Goal: Task Accomplishment & Management: Manage account settings

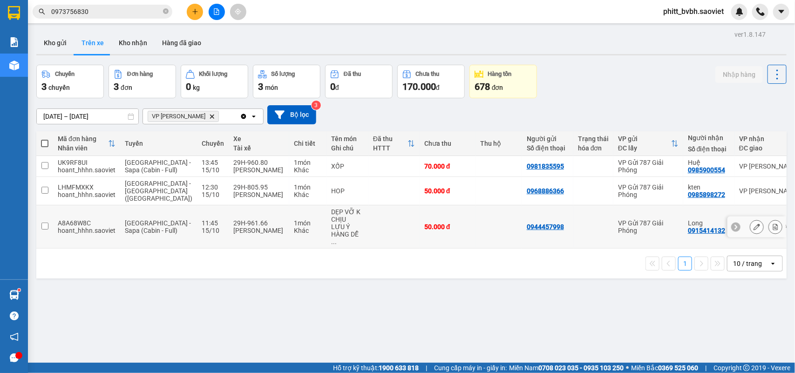
click at [331, 231] on div "LƯU Ý HÀNG DỄ ..." at bounding box center [347, 234] width 33 height 22
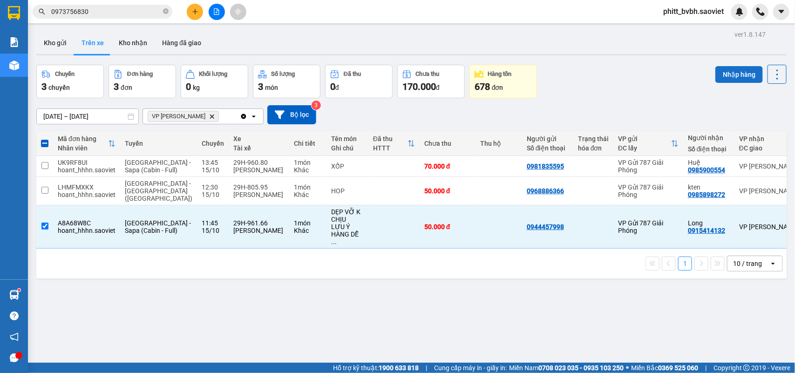
click at [720, 72] on button "Nhập hàng" at bounding box center [738, 74] width 47 height 17
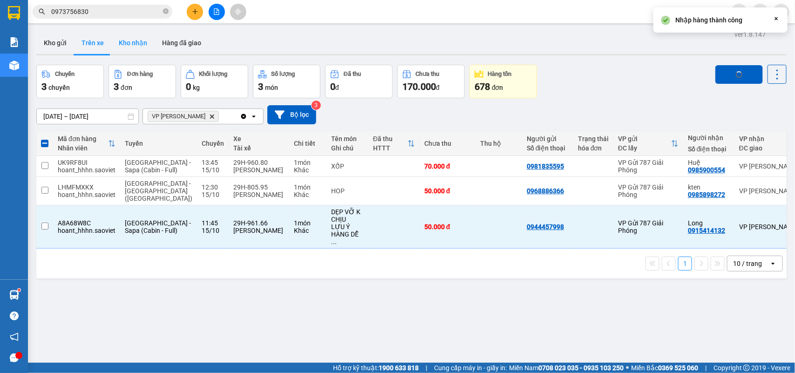
checkbox input "false"
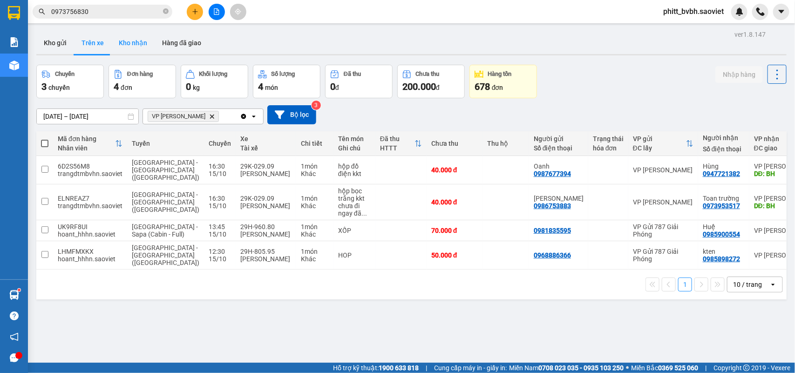
click at [128, 40] on button "Kho nhận" at bounding box center [132, 43] width 43 height 22
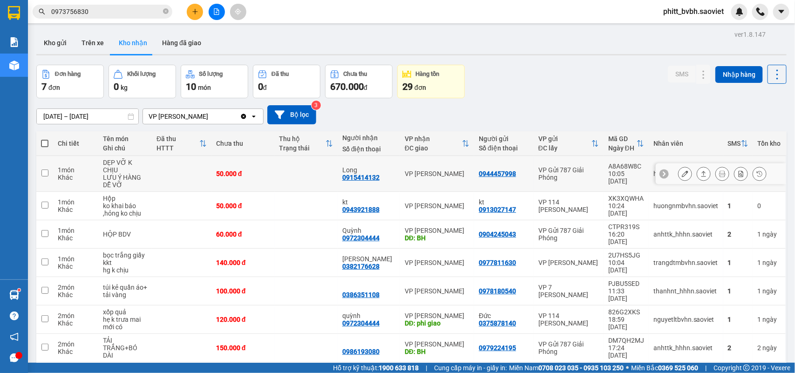
click at [234, 173] on div "50.000 đ" at bounding box center [243, 173] width 54 height 7
checkbox input "true"
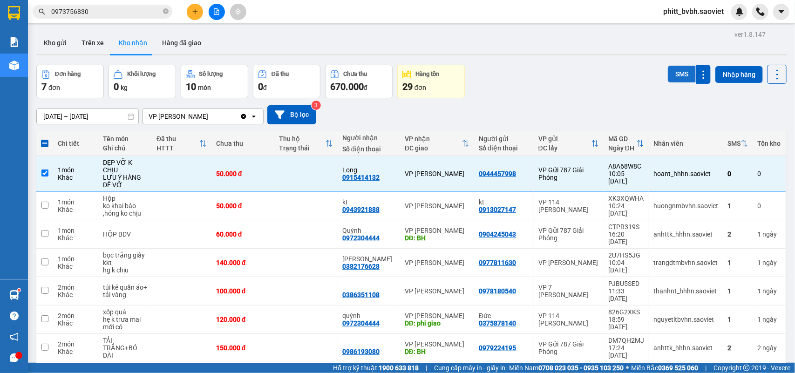
click at [676, 71] on button "SMS" at bounding box center [682, 74] width 28 height 17
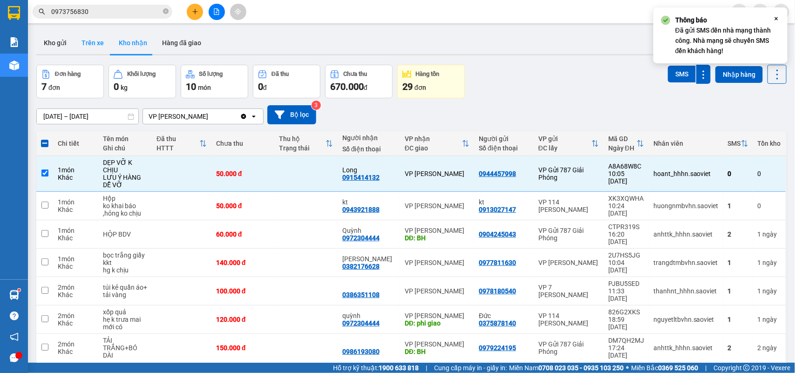
click at [98, 41] on button "Trên xe" at bounding box center [92, 43] width 37 height 22
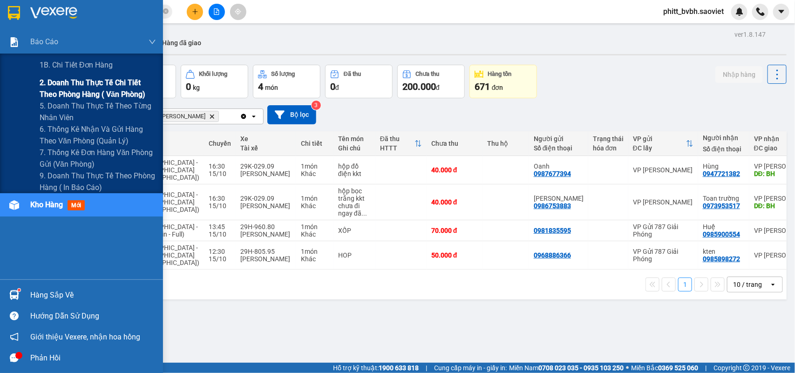
click at [57, 90] on span "2. Doanh thu thực tế chi tiết theo phòng hàng ( văn phòng)" at bounding box center [98, 88] width 116 height 23
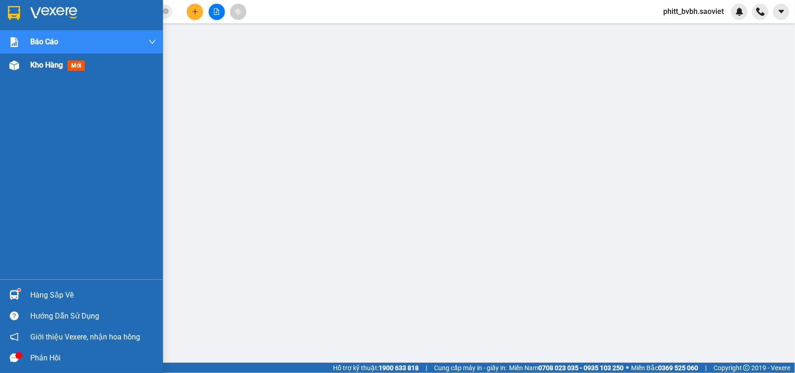
click at [38, 66] on span "Kho hàng" at bounding box center [46, 65] width 33 height 9
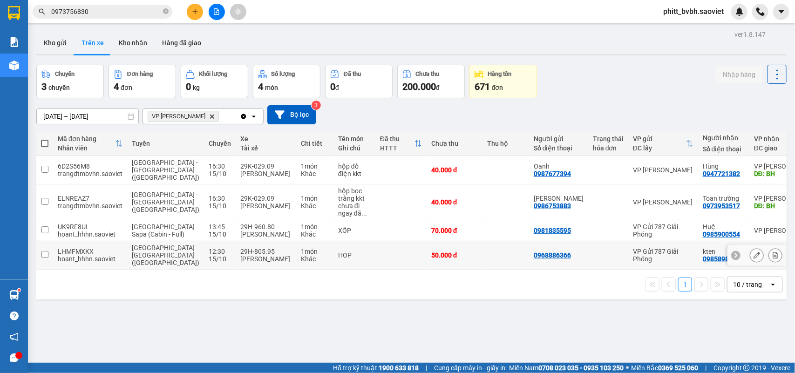
click at [375, 258] on td at bounding box center [400, 255] width 51 height 28
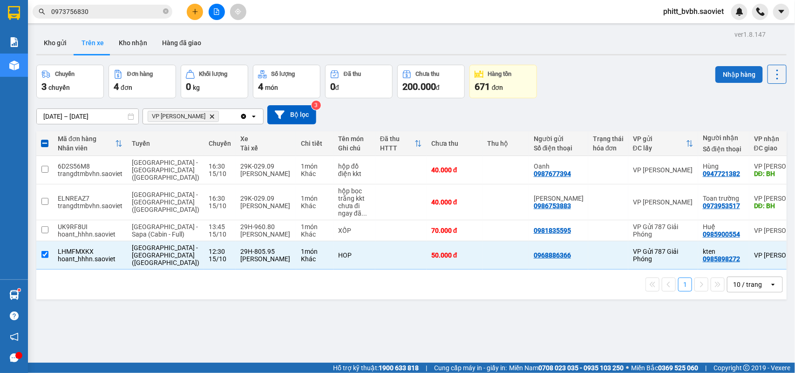
click at [736, 68] on button "Nhập hàng" at bounding box center [738, 74] width 47 height 17
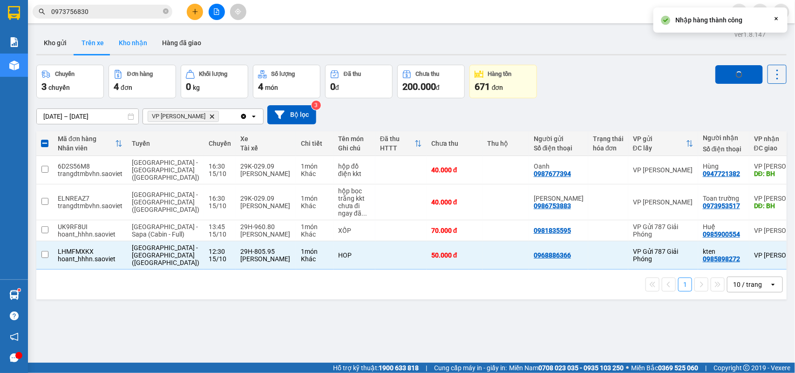
checkbox input "false"
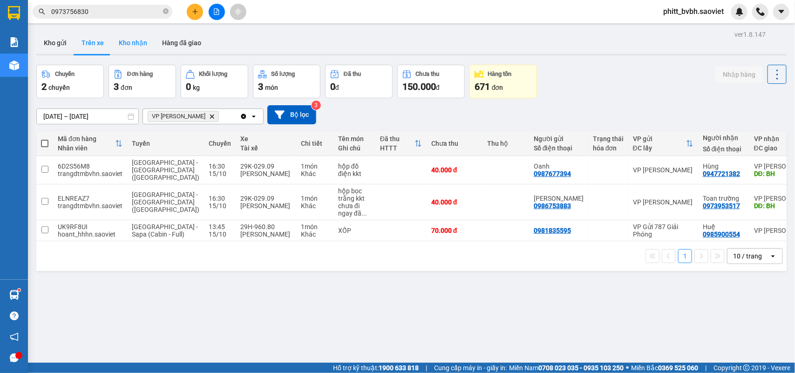
click at [139, 42] on button "Kho nhận" at bounding box center [132, 43] width 43 height 22
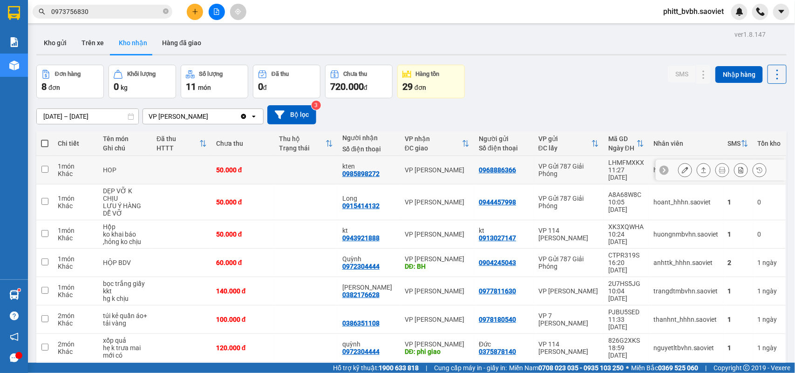
click at [299, 168] on td at bounding box center [305, 170] width 63 height 28
checkbox input "true"
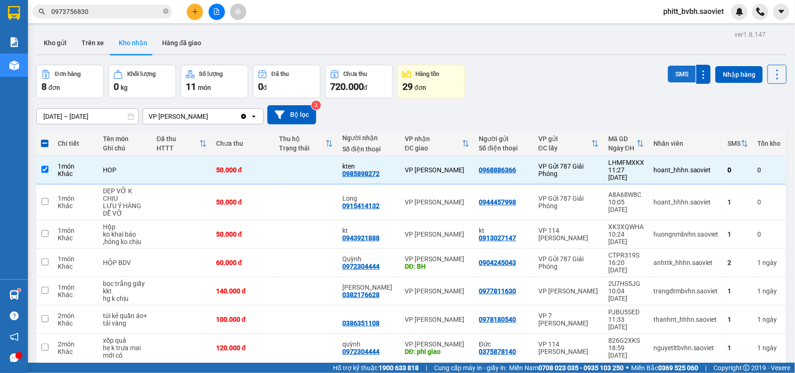
click at [674, 69] on button "SMS" at bounding box center [682, 74] width 28 height 17
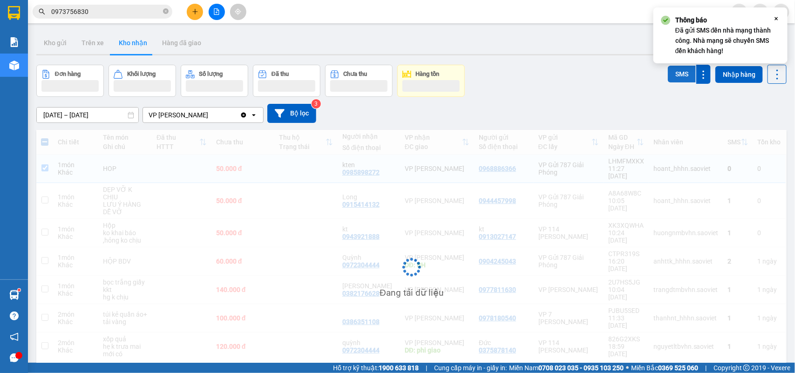
click at [674, 69] on button "SMS" at bounding box center [682, 74] width 28 height 17
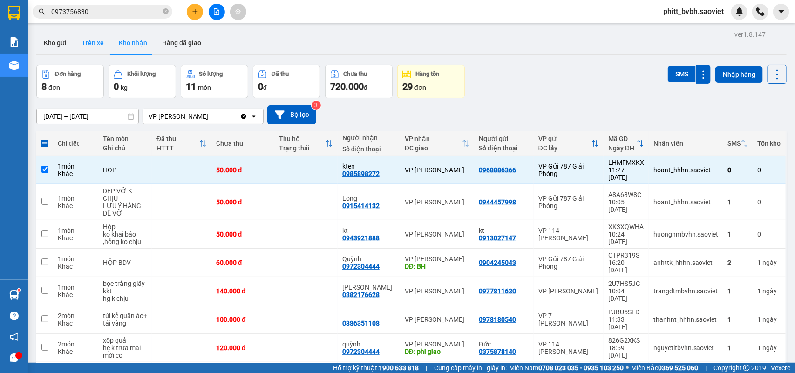
click at [96, 45] on button "Trên xe" at bounding box center [92, 43] width 37 height 22
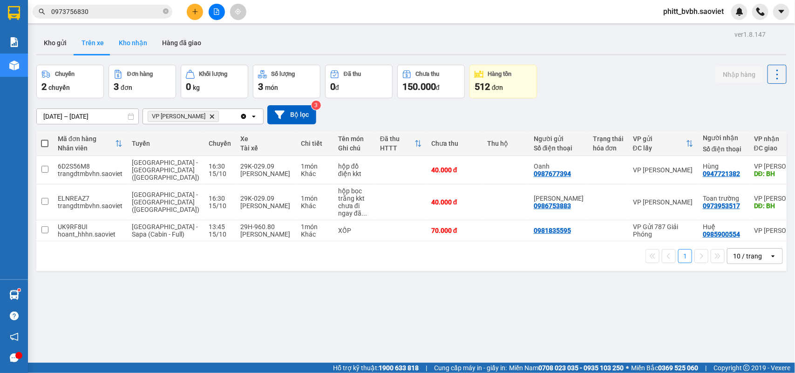
click at [142, 40] on button "Kho nhận" at bounding box center [132, 43] width 43 height 22
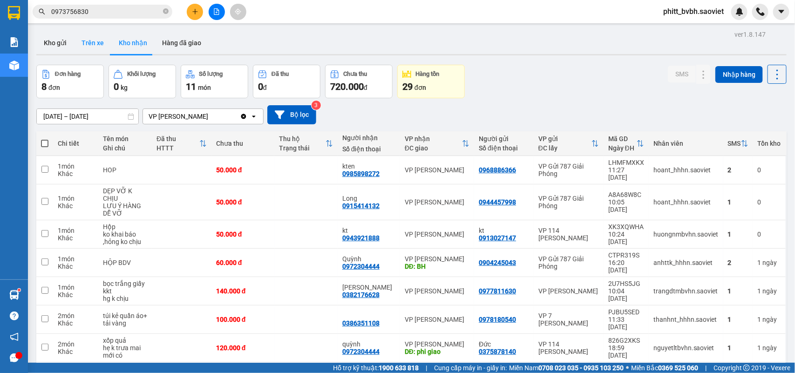
click at [82, 42] on button "Trên xe" at bounding box center [92, 43] width 37 height 22
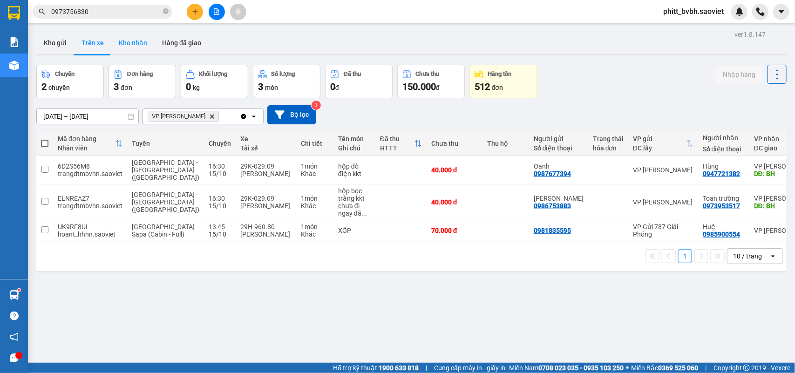
click at [129, 48] on button "Kho nhận" at bounding box center [132, 43] width 43 height 22
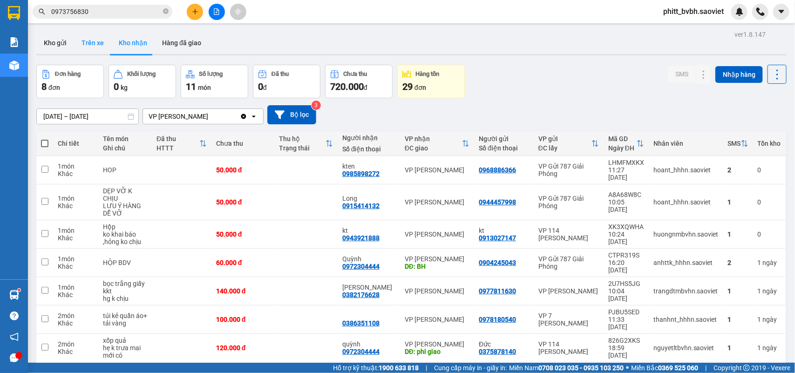
click at [85, 39] on button "Trên xe" at bounding box center [92, 43] width 37 height 22
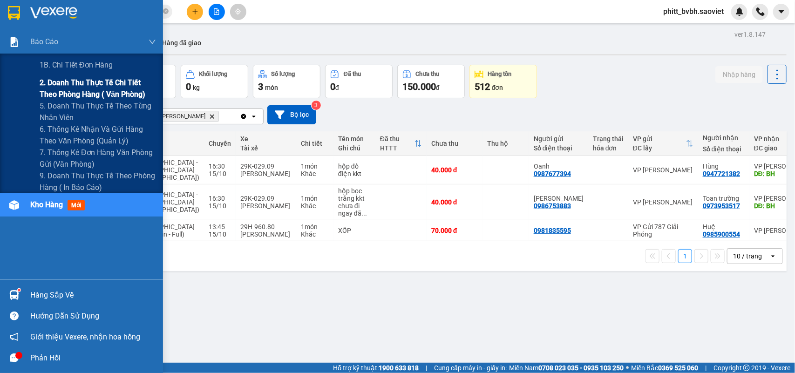
click at [80, 90] on span "2. Doanh thu thực tế chi tiết theo phòng hàng ( văn phòng)" at bounding box center [98, 88] width 116 height 23
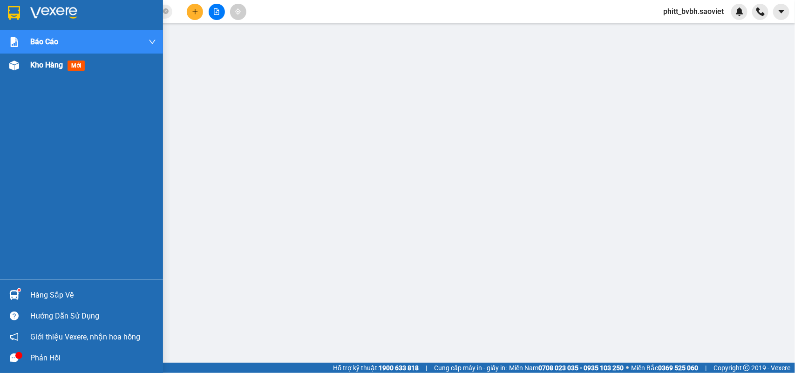
click at [18, 64] on img at bounding box center [14, 66] width 10 height 10
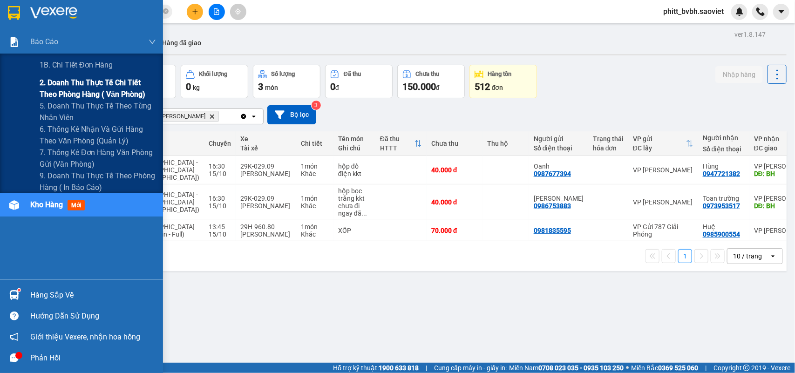
click at [54, 81] on span "2. Doanh thu thực tế chi tiết theo phòng hàng ( văn phòng)" at bounding box center [98, 88] width 116 height 23
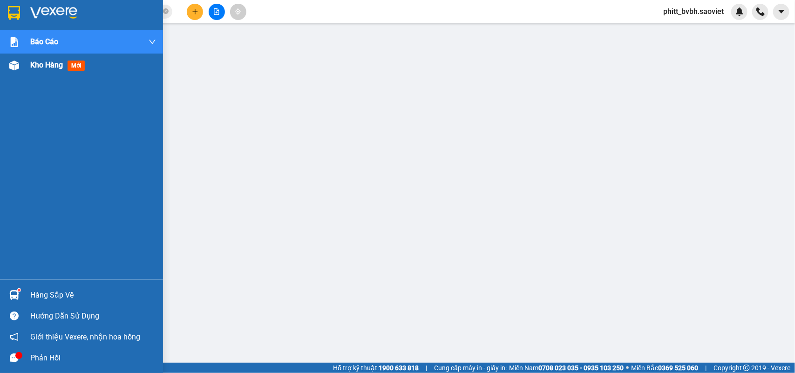
click at [29, 67] on div "Kho hàng mới" at bounding box center [81, 65] width 163 height 23
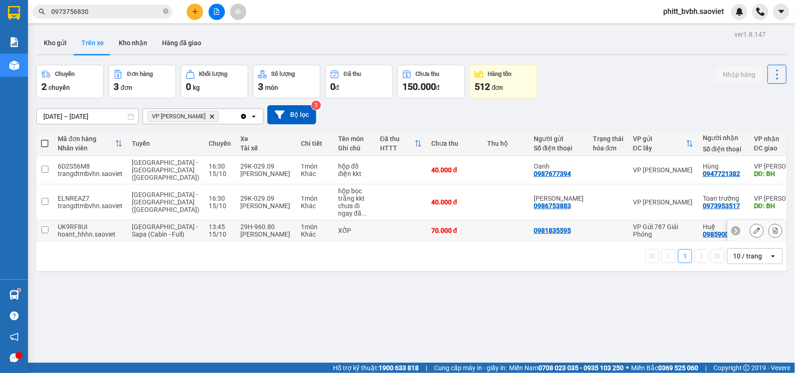
click at [301, 225] on div "1 món" at bounding box center [315, 226] width 28 height 7
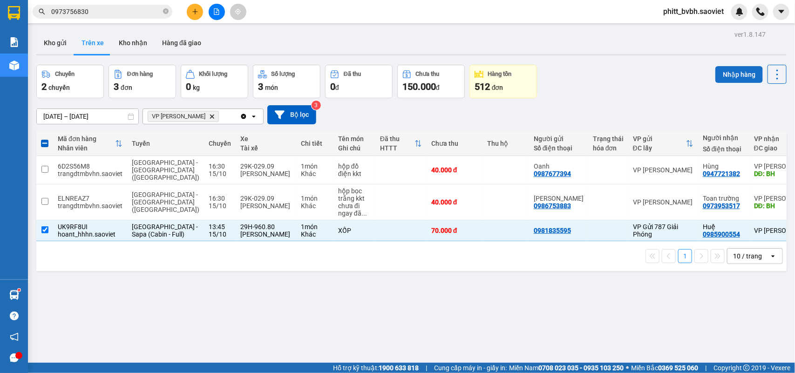
click at [730, 73] on button "Nhập hàng" at bounding box center [738, 74] width 47 height 17
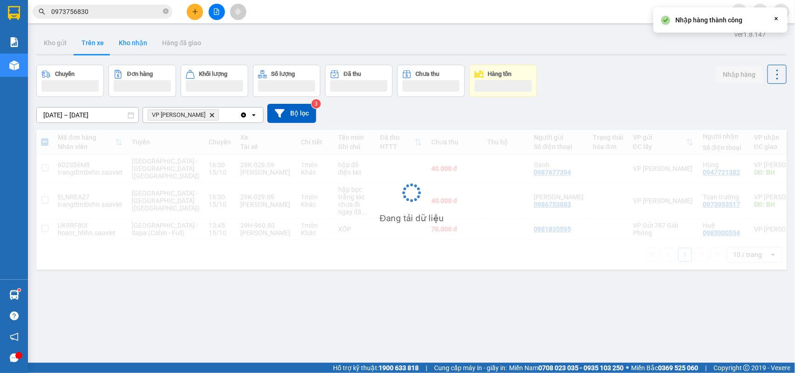
checkbox input "false"
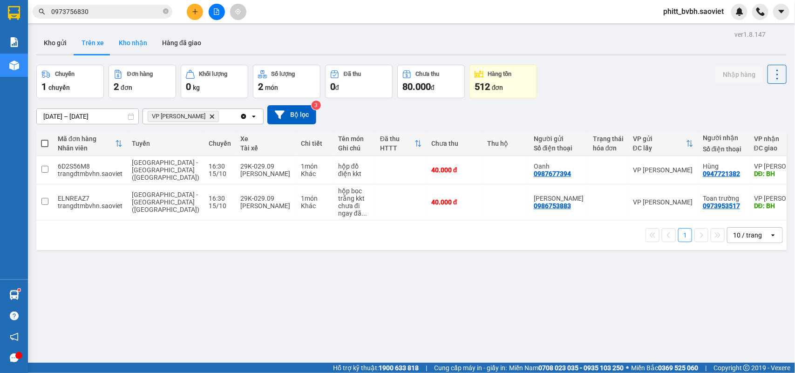
click at [132, 41] on button "Kho nhận" at bounding box center [132, 43] width 43 height 22
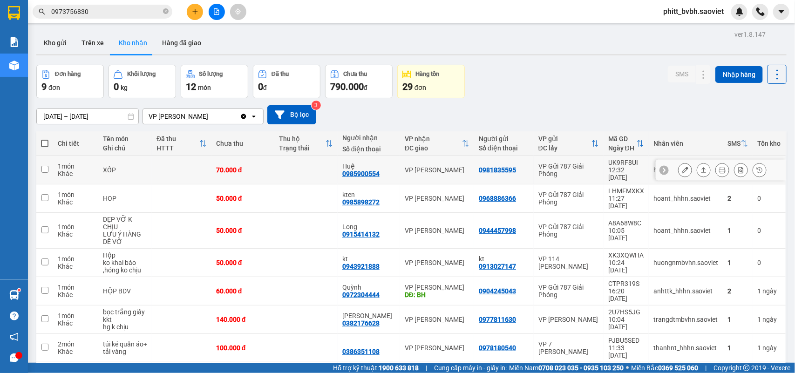
click at [195, 171] on td at bounding box center [182, 170] width 60 height 28
checkbox input "true"
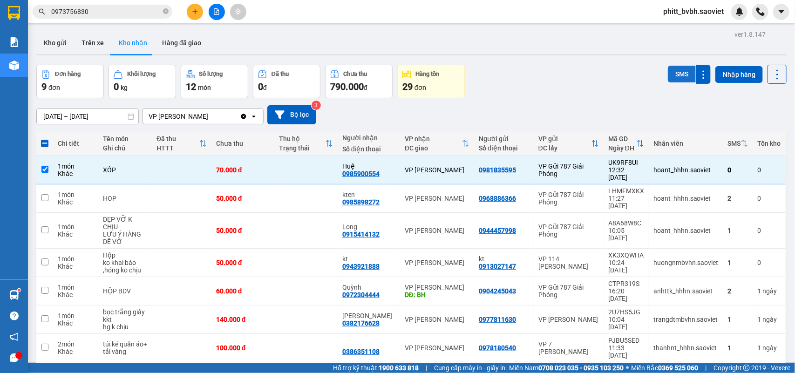
click at [673, 73] on button "SMS" at bounding box center [682, 74] width 28 height 17
click at [89, 41] on button "Trên xe" at bounding box center [92, 43] width 37 height 22
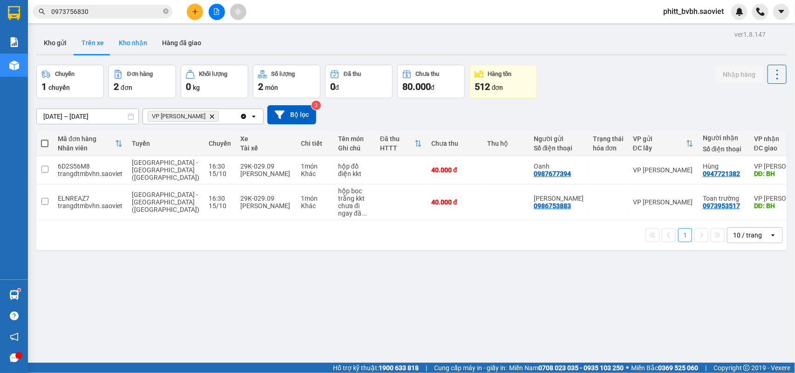
click at [134, 36] on button "Kho nhận" at bounding box center [132, 43] width 43 height 22
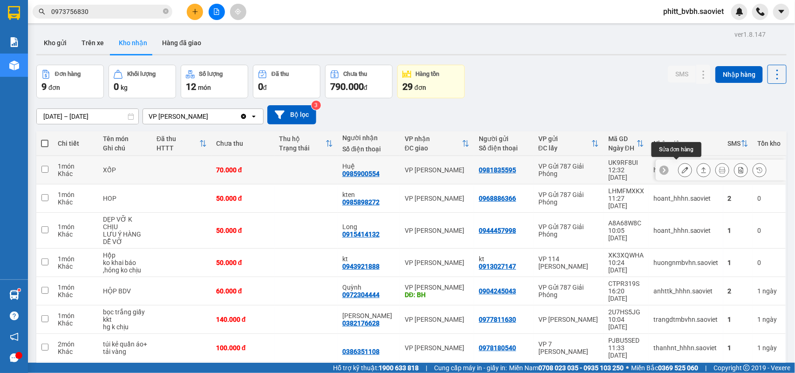
click at [682, 167] on icon at bounding box center [685, 170] width 7 height 7
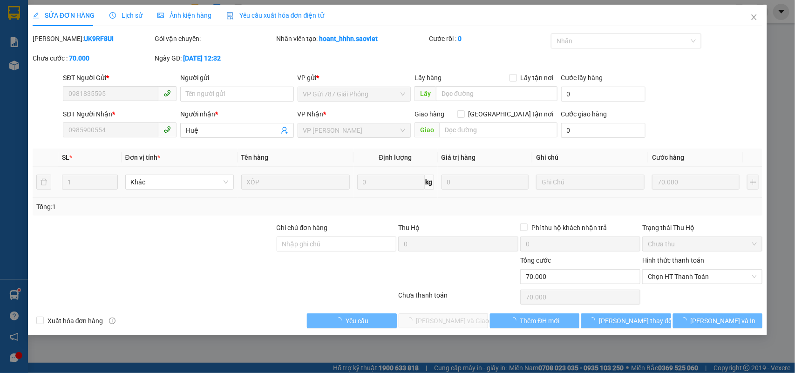
type input "0981835595"
type input "0985900554"
type input "Huệ"
type input "0"
type input "70.000"
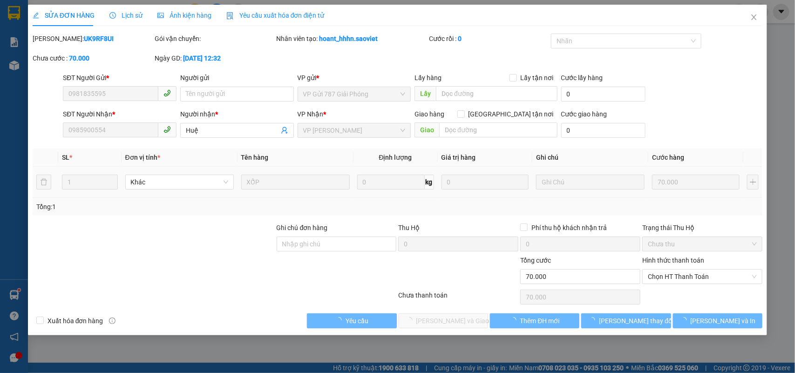
type input "70.000"
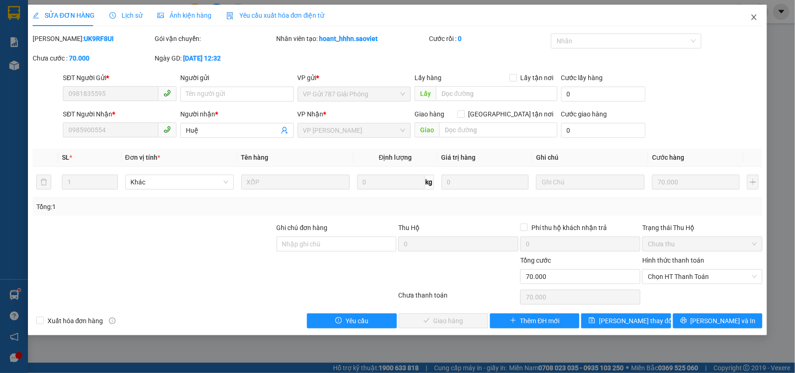
click at [752, 19] on icon "close" at bounding box center [753, 17] width 7 height 7
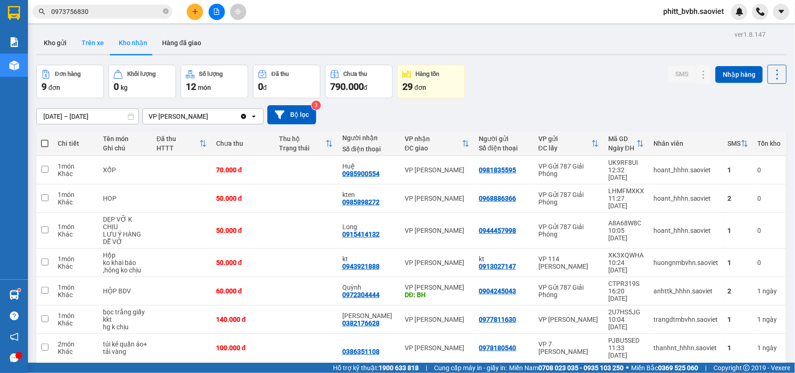
click at [91, 38] on button "Trên xe" at bounding box center [92, 43] width 37 height 22
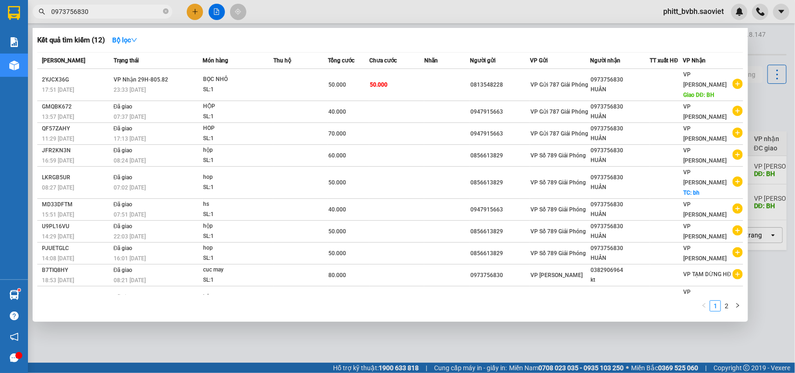
click at [112, 11] on input "0973756830" at bounding box center [106, 12] width 110 height 10
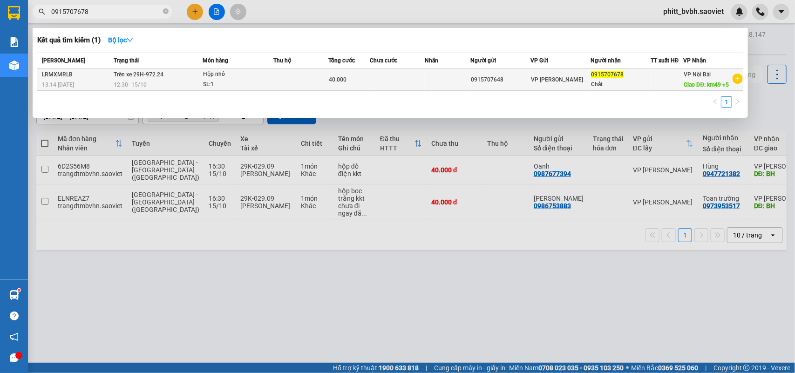
type input "0915707678"
click at [387, 82] on td at bounding box center [397, 80] width 55 height 22
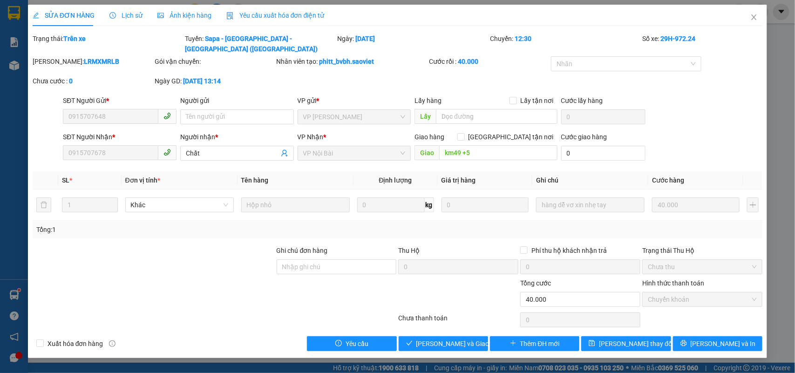
type input "0915707648"
type input "0915707678"
type input "Chất"
type input "km49 +5"
type input "0"
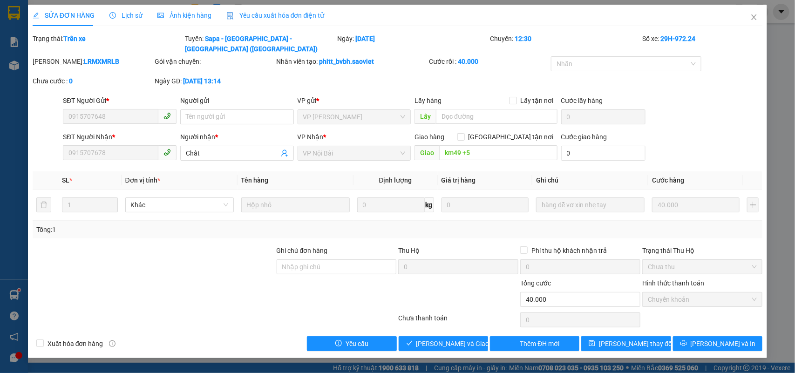
type input "40.000"
click at [753, 19] on icon "close" at bounding box center [753, 17] width 7 height 7
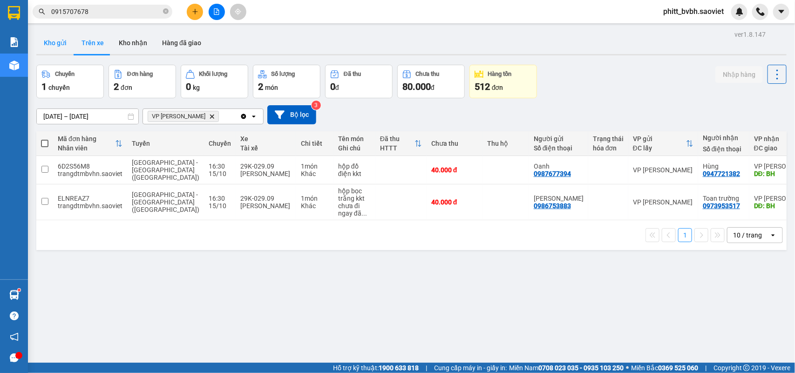
click at [60, 42] on button "Kho gửi" at bounding box center [55, 43] width 38 height 22
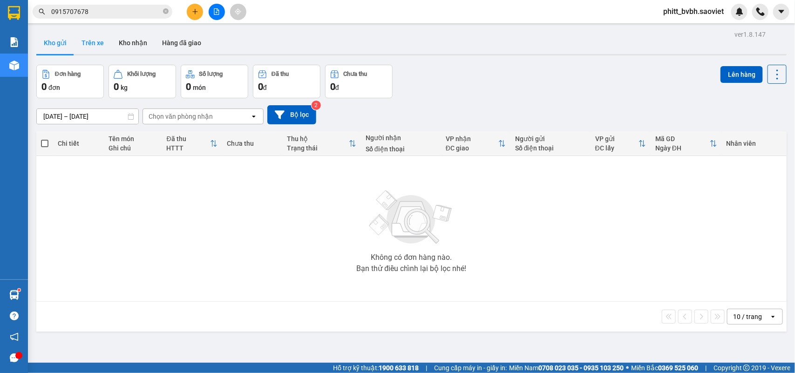
click at [94, 41] on button "Trên xe" at bounding box center [92, 43] width 37 height 22
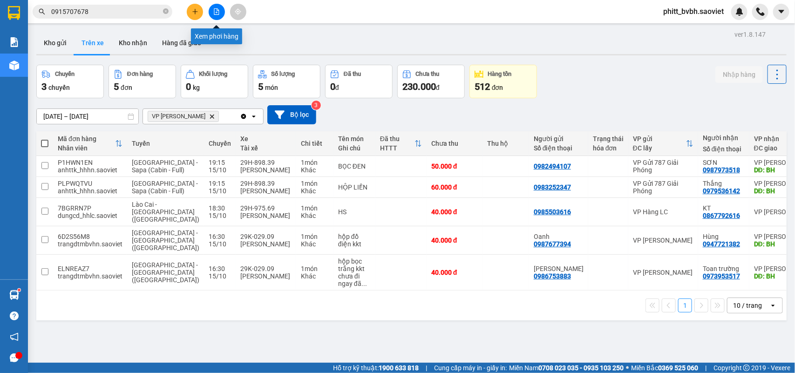
click at [216, 14] on icon "file-add" at bounding box center [216, 11] width 7 height 7
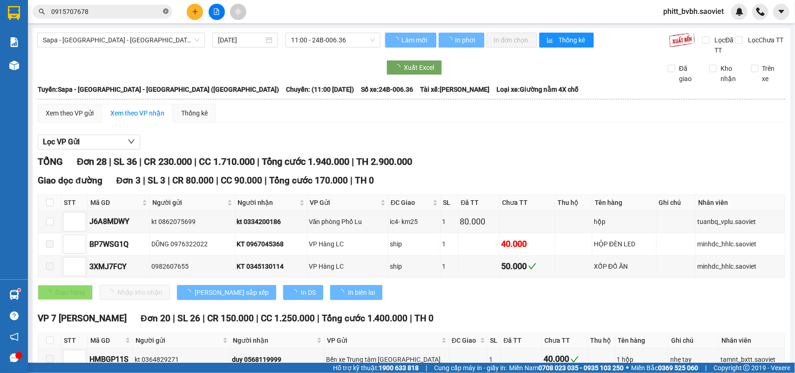
click at [163, 12] on span "0915707678" at bounding box center [103, 12] width 140 height 14
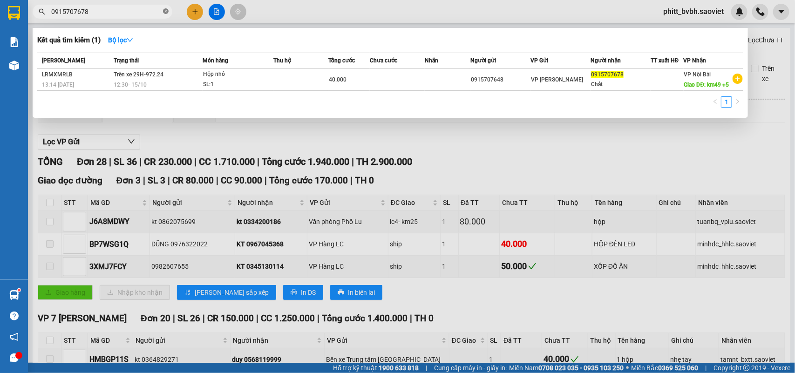
click at [168, 12] on icon "close-circle" at bounding box center [166, 11] width 6 height 6
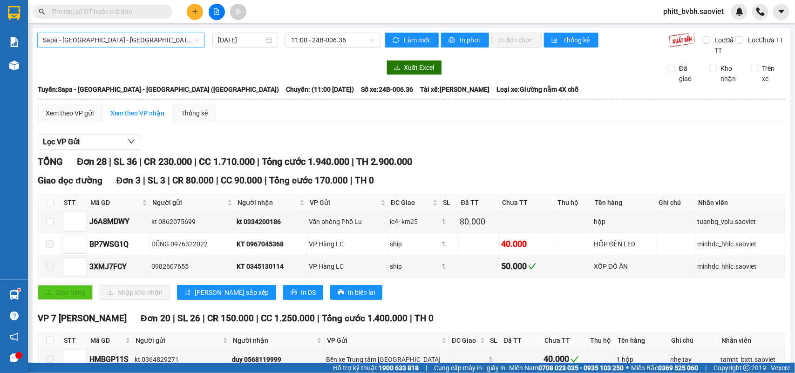
click at [144, 42] on span "Sapa - [GEOGRAPHIC_DATA] - [GEOGRAPHIC_DATA] ([GEOGRAPHIC_DATA])" at bounding box center [121, 40] width 156 height 14
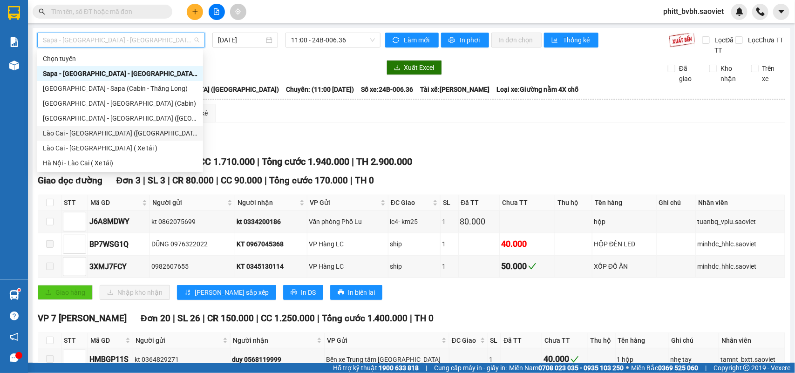
click at [91, 133] on div "Lào Cai - [GEOGRAPHIC_DATA] ([GEOGRAPHIC_DATA])" at bounding box center [120, 133] width 155 height 10
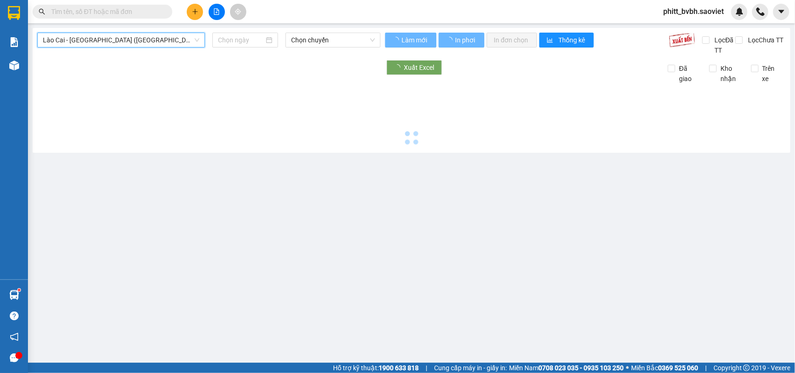
type input "[DATE]"
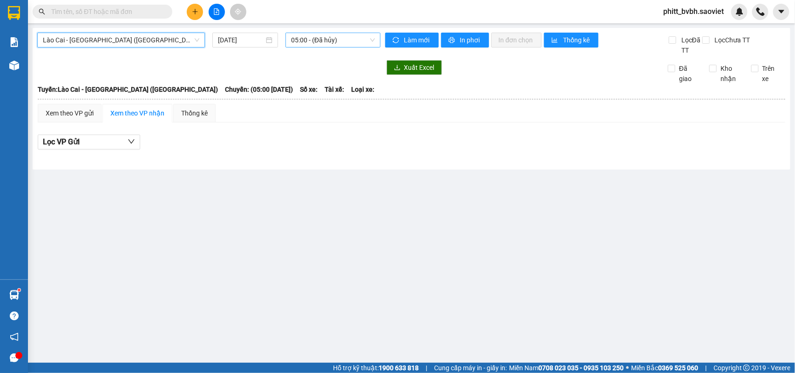
click at [327, 46] on span "05:00 - (Đã hủy)" at bounding box center [332, 40] width 83 height 14
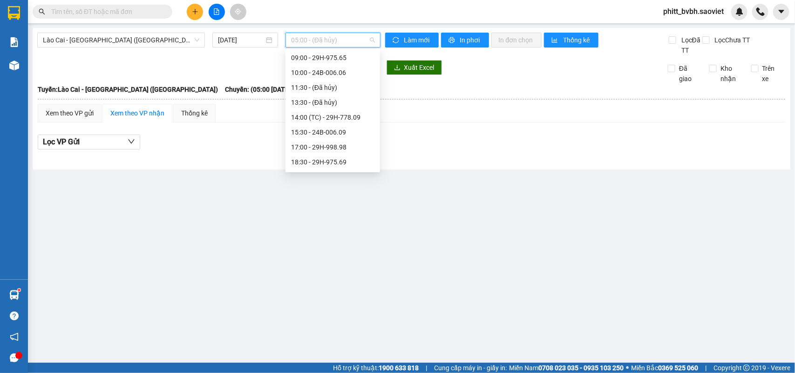
scroll to position [116, 0]
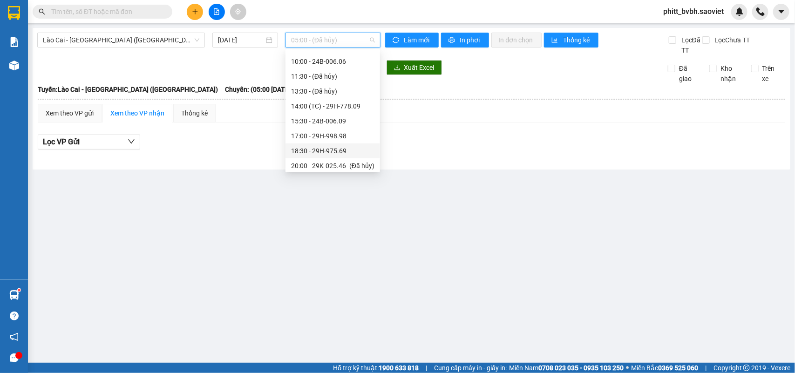
click at [340, 148] on div "18:30 - 29H-975.69" at bounding box center [332, 151] width 83 height 10
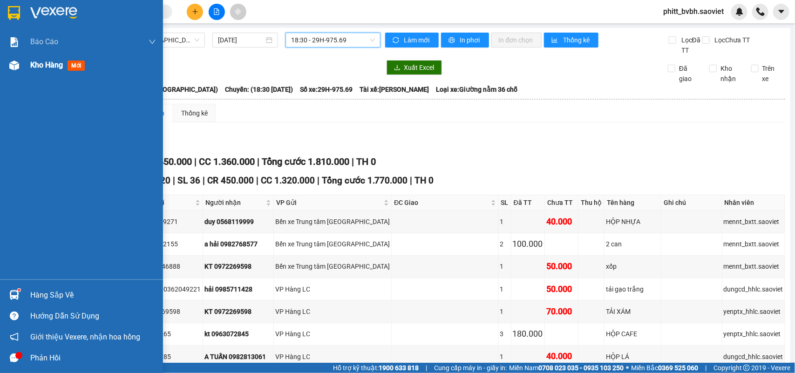
click at [61, 64] on span "Kho hàng" at bounding box center [46, 65] width 33 height 9
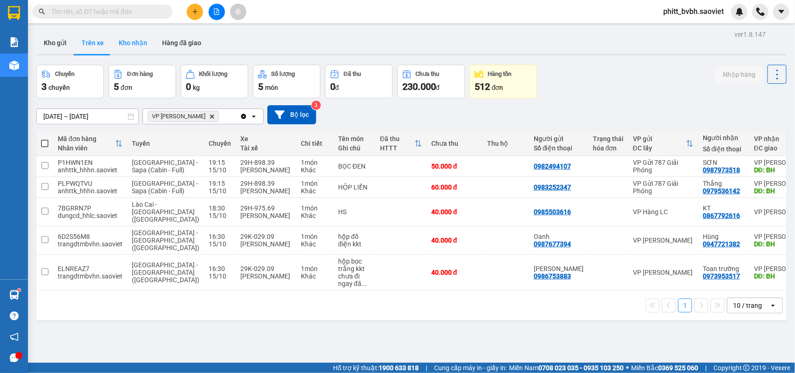
click at [134, 37] on button "Kho nhận" at bounding box center [132, 43] width 43 height 22
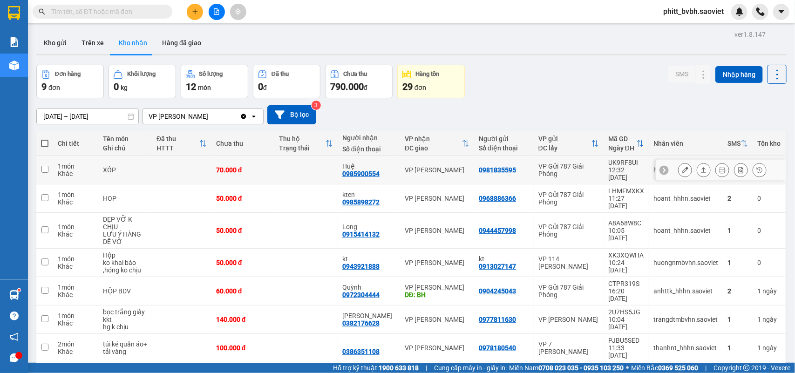
click at [682, 167] on icon at bounding box center [685, 170] width 7 height 7
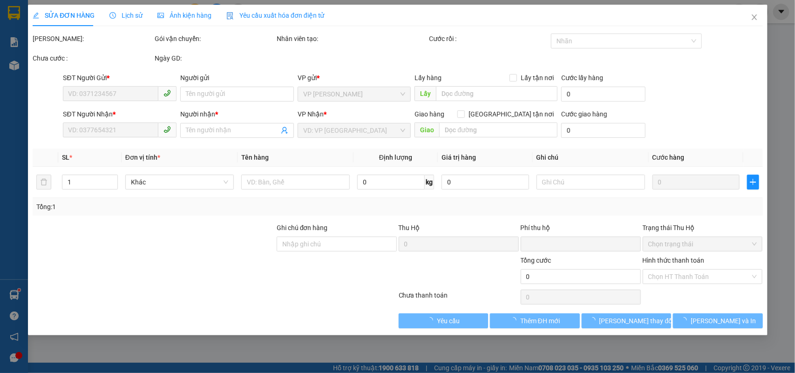
type input "0981835595"
type input "0985900554"
type input "Huệ"
type input "0"
type input "70.000"
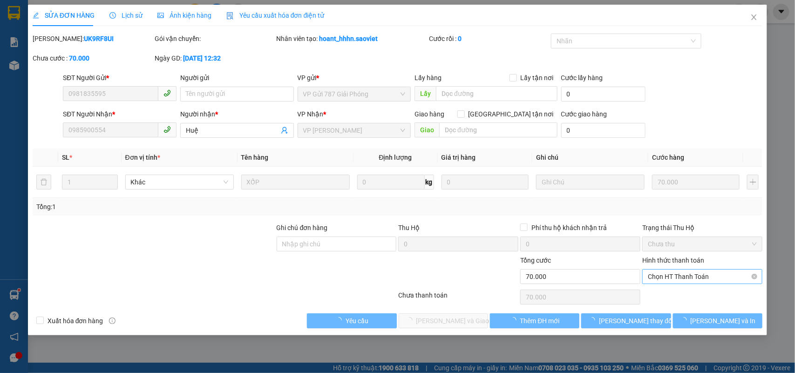
click at [695, 272] on span "Chọn HT Thanh Toán" at bounding box center [702, 277] width 109 height 14
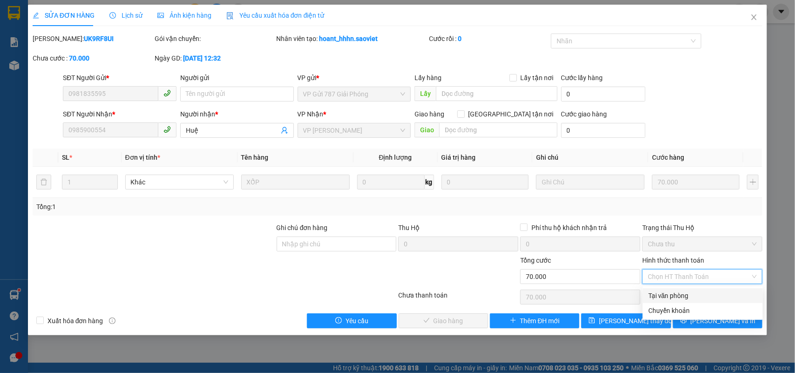
click at [673, 293] on div "Tại văn phòng" at bounding box center [702, 296] width 109 height 10
type input "0"
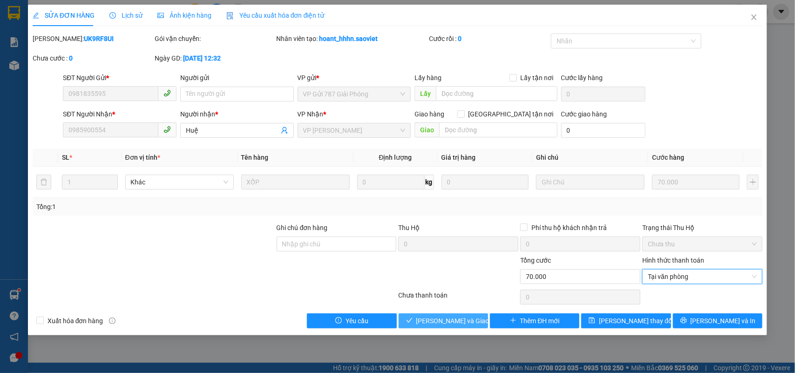
click at [458, 319] on span "[PERSON_NAME] và Giao hàng" at bounding box center [460, 321] width 89 height 10
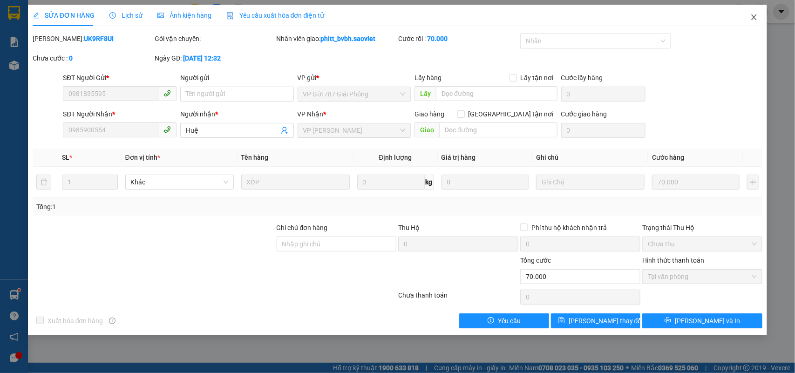
click at [757, 12] on span "Close" at bounding box center [754, 18] width 26 height 26
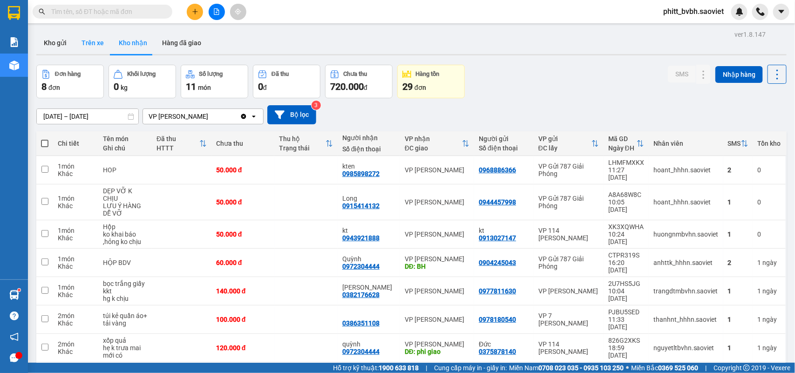
click at [88, 42] on button "Trên xe" at bounding box center [92, 43] width 37 height 22
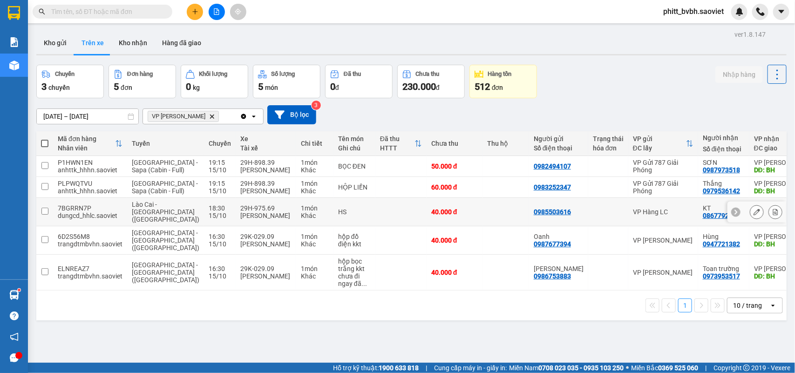
click at [254, 219] on div "[PERSON_NAME]" at bounding box center [265, 215] width 51 height 7
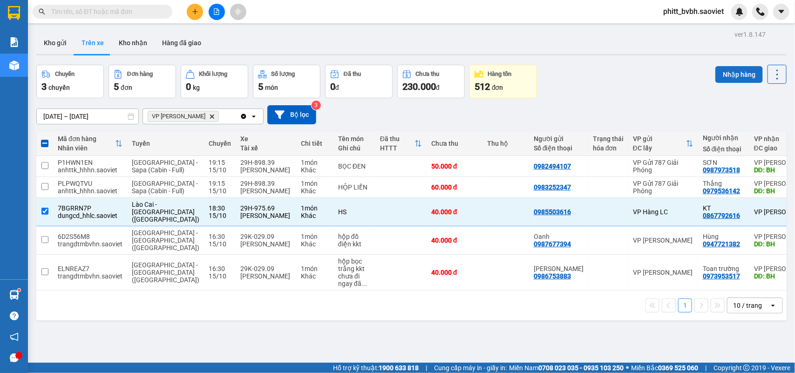
click at [719, 75] on button "Nhập hàng" at bounding box center [738, 74] width 47 height 17
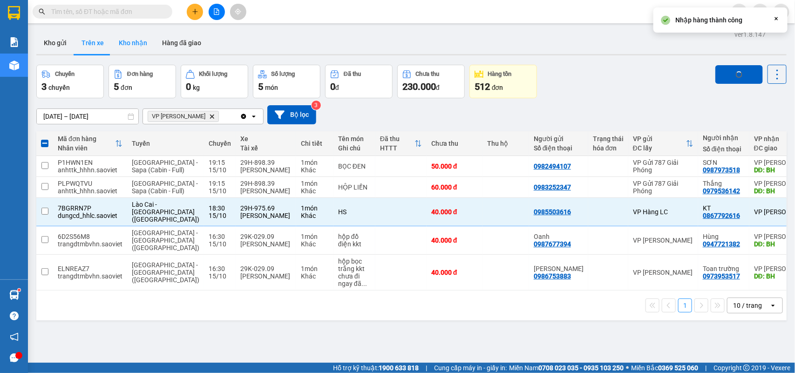
checkbox input "false"
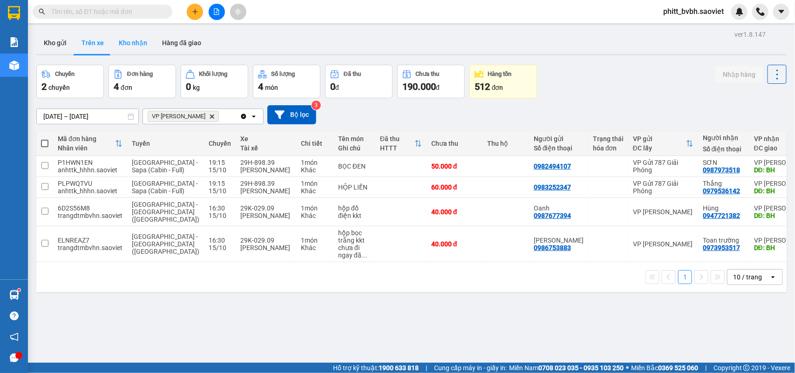
click at [126, 43] on button "Kho nhận" at bounding box center [132, 43] width 43 height 22
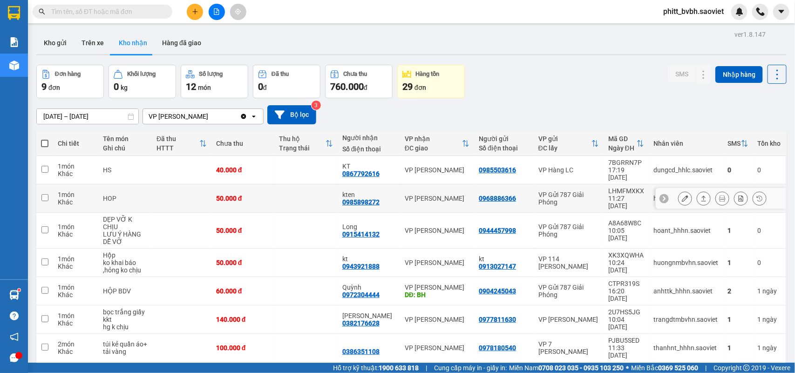
click at [192, 184] on td at bounding box center [182, 198] width 60 height 28
checkbox input "true"
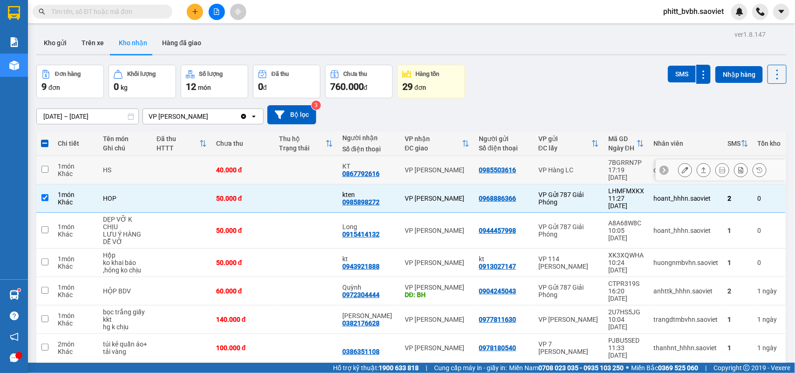
click at [194, 162] on td at bounding box center [182, 170] width 60 height 28
checkbox input "true"
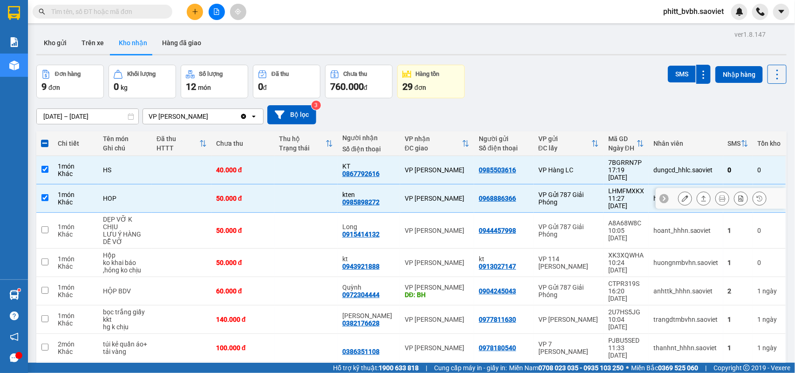
click at [182, 190] on td at bounding box center [182, 198] width 60 height 28
checkbox input "false"
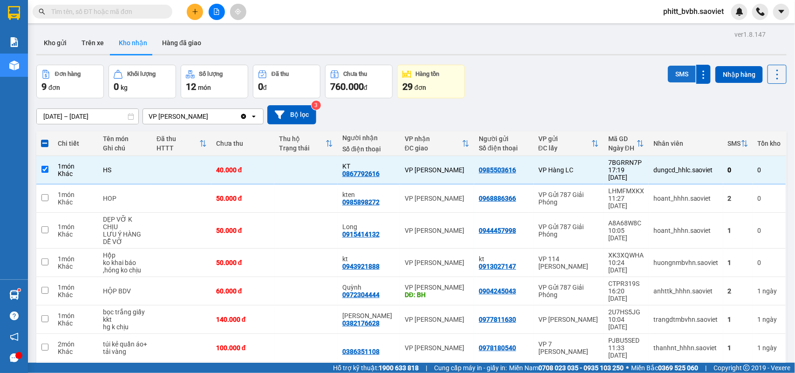
click at [678, 76] on button "SMS" at bounding box center [682, 74] width 28 height 17
click at [88, 41] on button "Trên xe" at bounding box center [92, 43] width 37 height 22
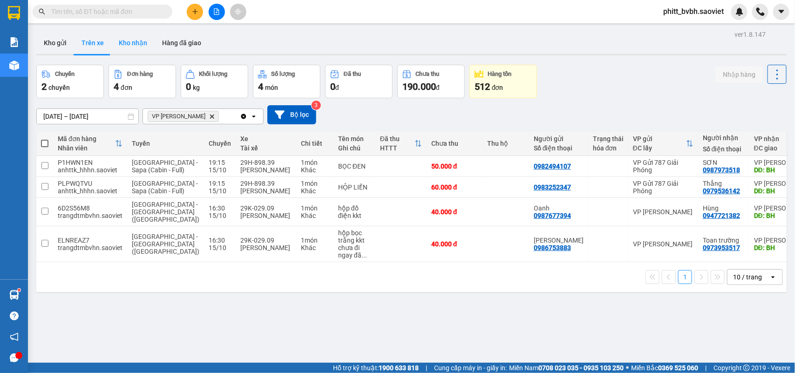
click at [120, 38] on button "Kho nhận" at bounding box center [132, 43] width 43 height 22
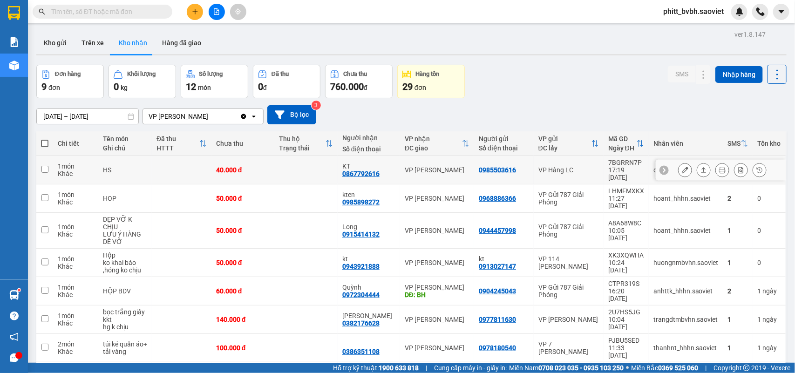
click at [241, 167] on div "40.000 đ" at bounding box center [243, 169] width 54 height 7
checkbox input "true"
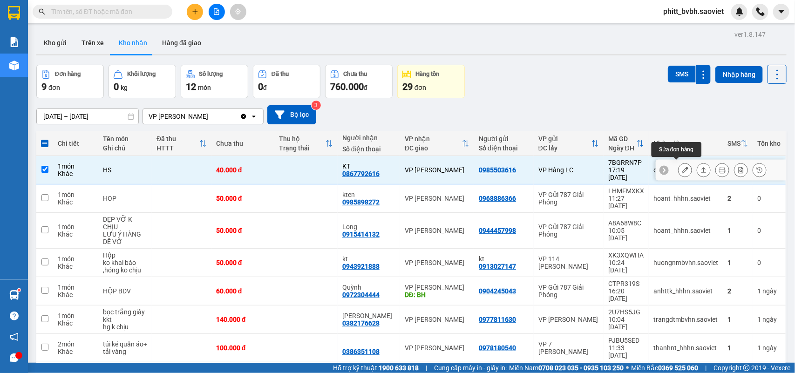
click at [678, 162] on button at bounding box center [684, 170] width 13 height 16
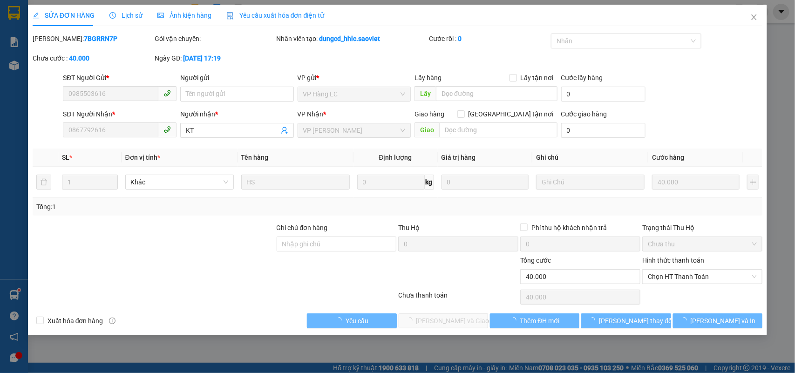
type input "0985503616"
type input "0867792616"
type input "KT"
type input "0"
type input "40.000"
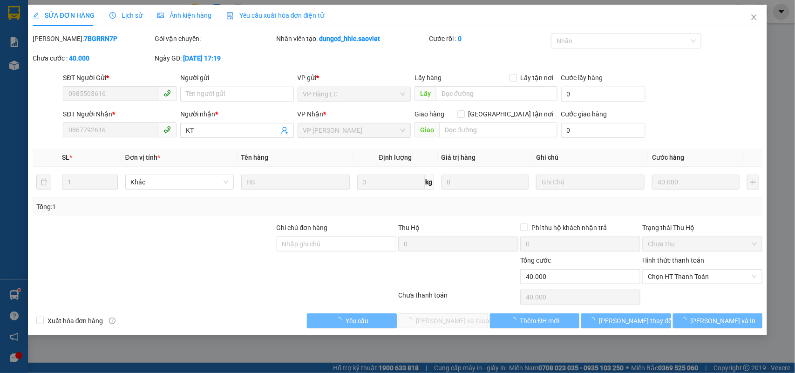
click at [695, 273] on span "Chọn HT Thanh Toán" at bounding box center [702, 277] width 109 height 14
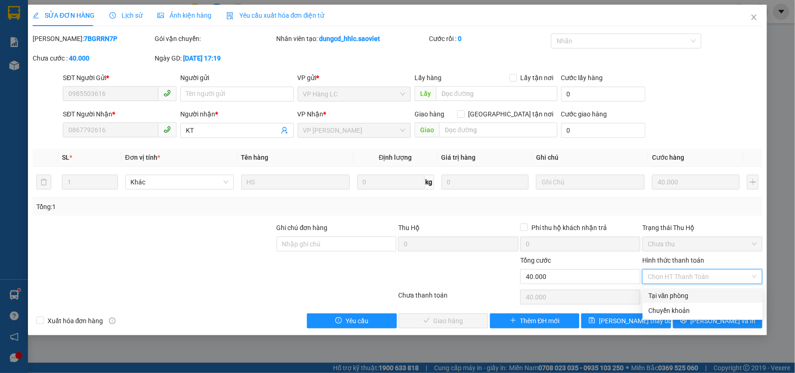
click at [672, 295] on div "Tại văn phòng" at bounding box center [702, 296] width 109 height 10
type input "0"
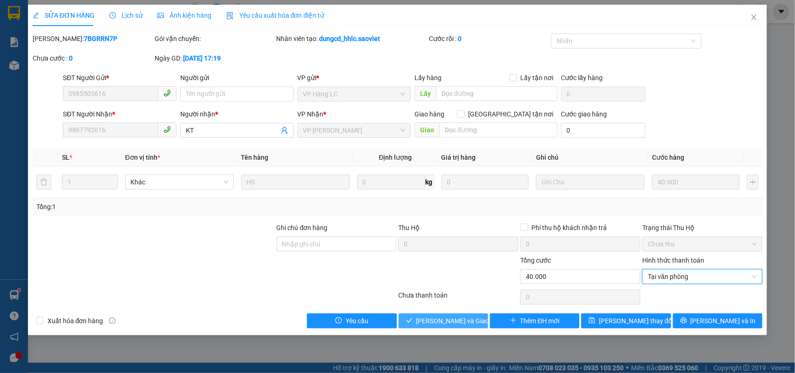
drag, startPoint x: 450, startPoint y: 324, endPoint x: 450, endPoint y: 318, distance: 6.1
click at [450, 324] on span "[PERSON_NAME] và Giao hàng" at bounding box center [460, 321] width 89 height 10
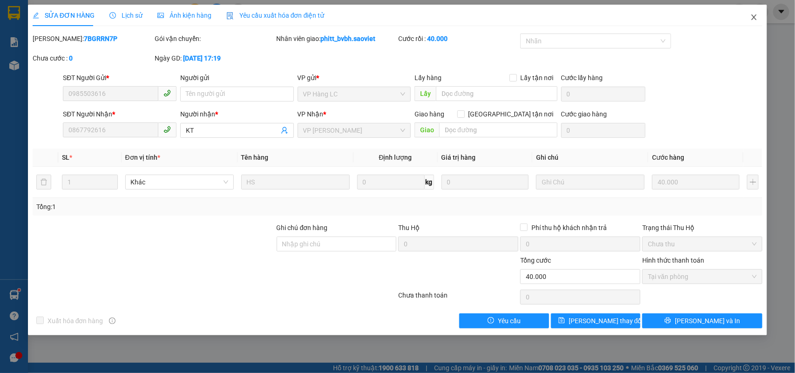
click at [751, 15] on icon "close" at bounding box center [753, 17] width 7 height 7
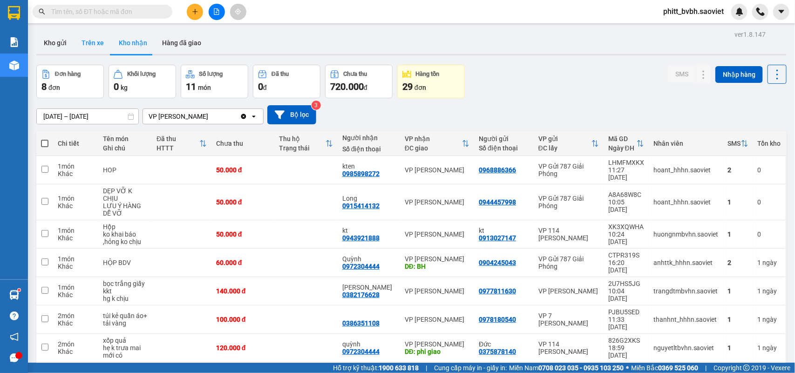
click at [102, 43] on button "Trên xe" at bounding box center [92, 43] width 37 height 22
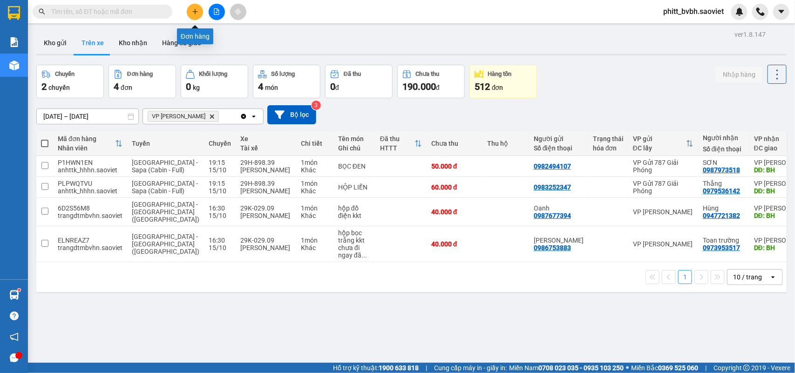
click at [192, 4] on button at bounding box center [195, 12] width 16 height 16
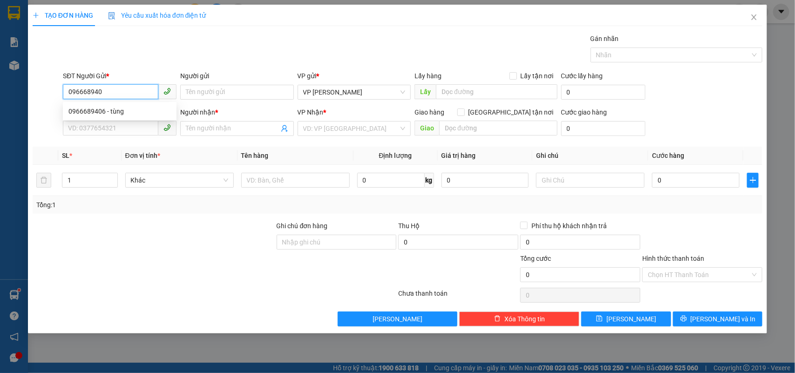
type input "0966689406"
click at [113, 109] on div "0966689406 - tùng" at bounding box center [119, 111] width 102 height 10
type input "tùng"
type input "0988455315"
type input "Kiên"
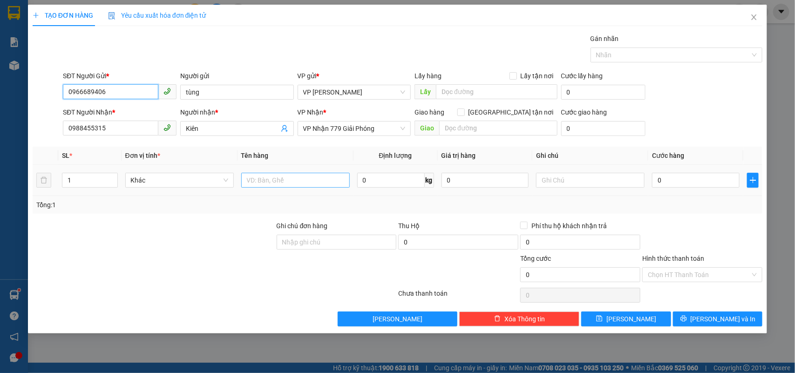
type input "0966689406"
click at [255, 183] on input "text" at bounding box center [295, 180] width 109 height 15
type input "Hộp đen"
click at [574, 175] on input "text" at bounding box center [590, 180] width 109 height 15
click at [673, 176] on input "0" at bounding box center [696, 180] width 88 height 15
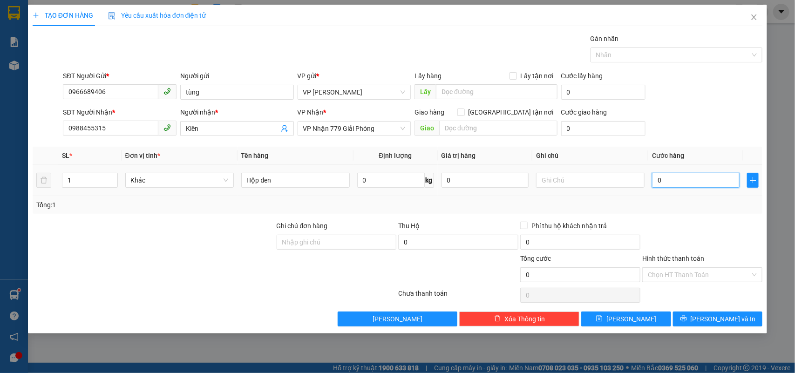
type input "5"
type input "50"
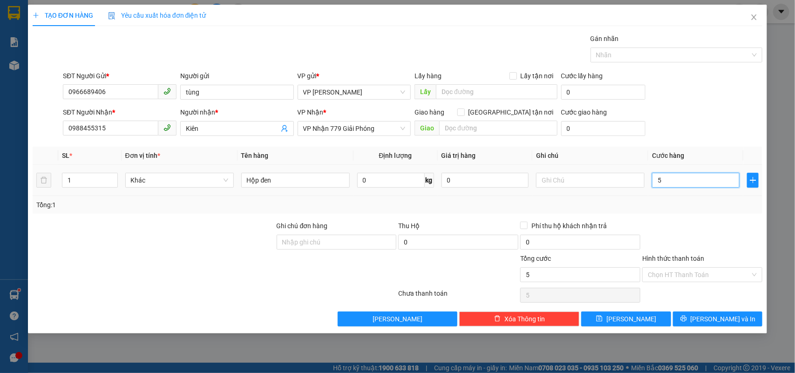
type input "50"
type input "500"
type input "5.000"
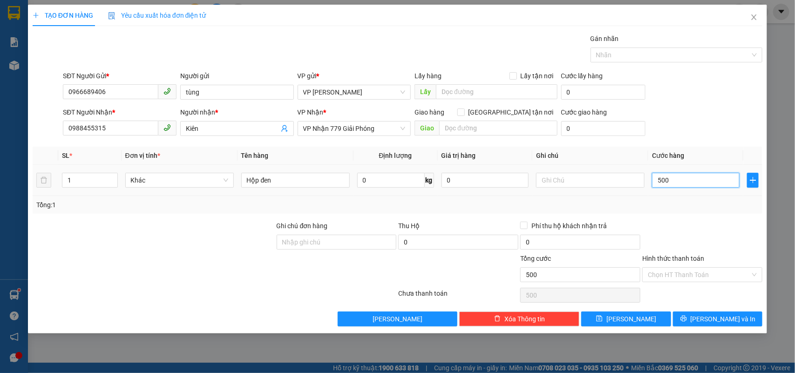
type input "5.000"
type input "50.000"
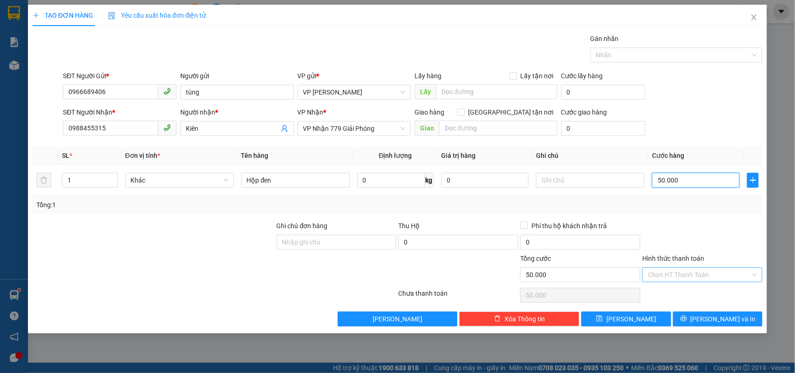
type input "50.000"
click at [701, 270] on input "Hình thức thanh toán" at bounding box center [699, 275] width 102 height 14
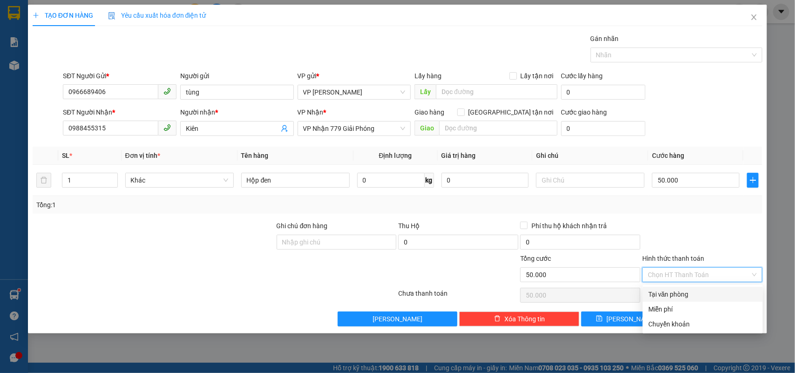
click at [665, 292] on div "Tại văn phòng" at bounding box center [702, 294] width 109 height 10
type input "0"
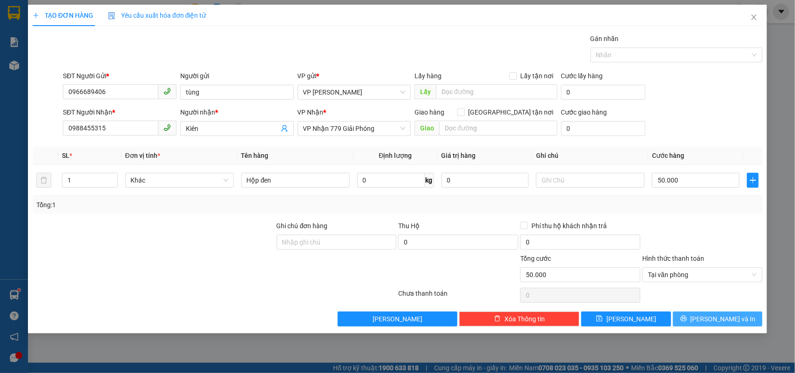
click at [687, 321] on icon "printer" at bounding box center [683, 318] width 7 height 7
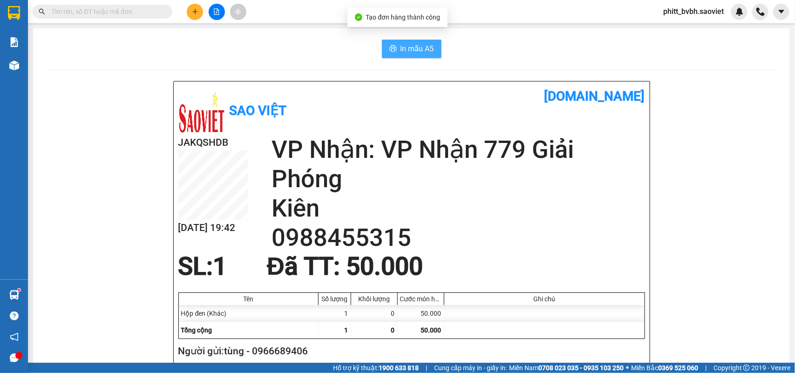
click at [406, 50] on span "In mẫu A5" at bounding box center [417, 49] width 34 height 12
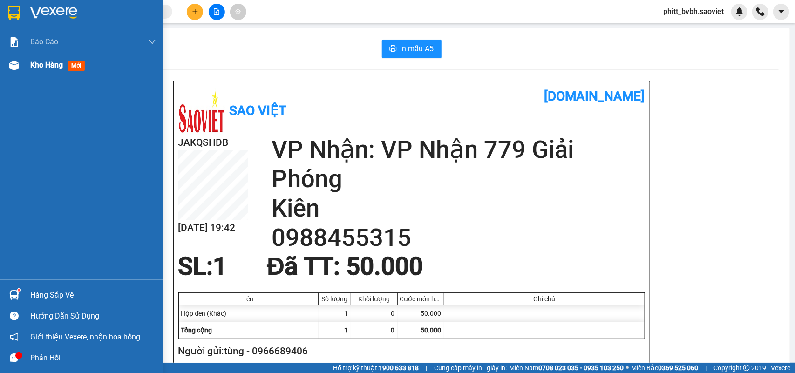
click at [45, 71] on div "Kho hàng mới" at bounding box center [59, 65] width 58 height 12
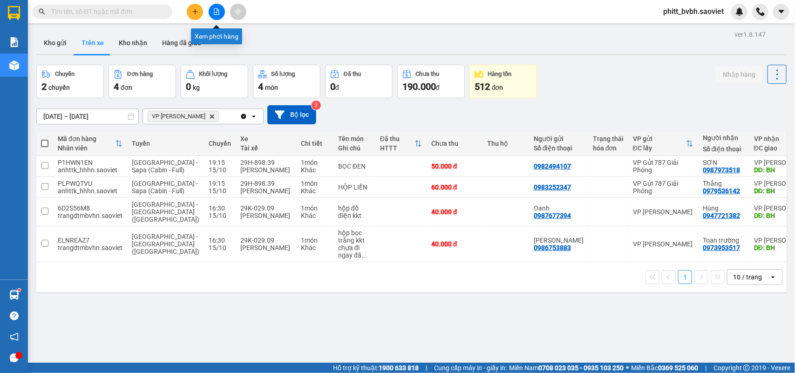
click at [220, 13] on button at bounding box center [217, 12] width 16 height 16
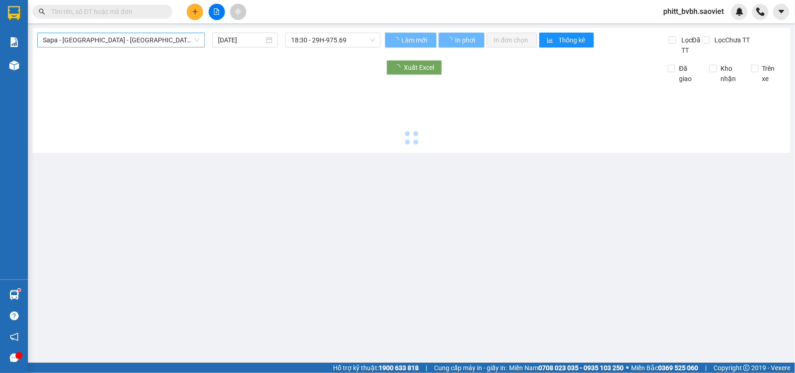
click at [132, 46] on span "Sapa - [GEOGRAPHIC_DATA] - [GEOGRAPHIC_DATA] ([GEOGRAPHIC_DATA])" at bounding box center [121, 40] width 156 height 14
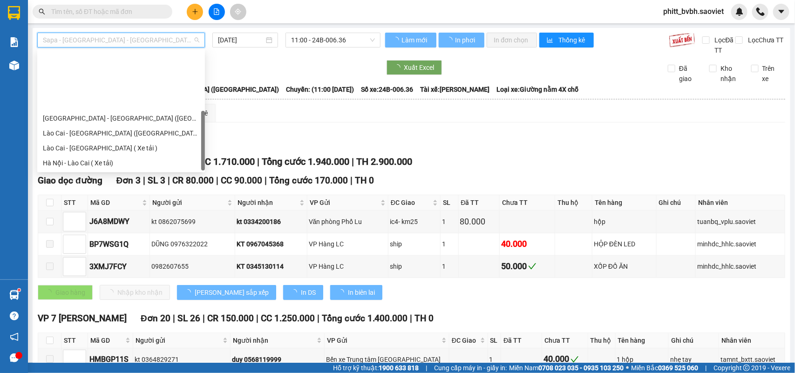
scroll to position [75, 0]
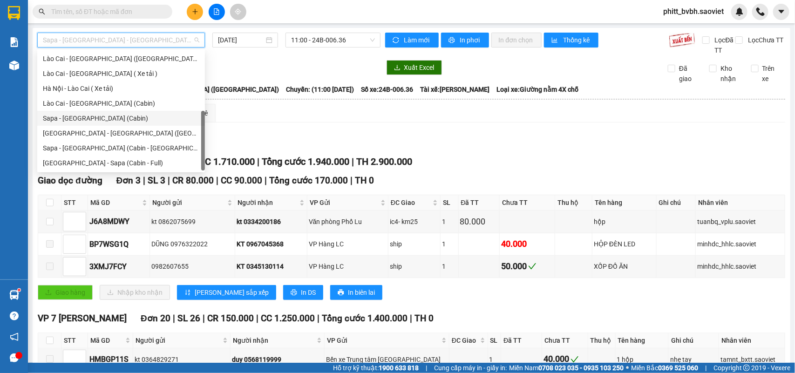
click at [85, 115] on div "Sapa - [GEOGRAPHIC_DATA] (Cabin)" at bounding box center [121, 118] width 156 height 10
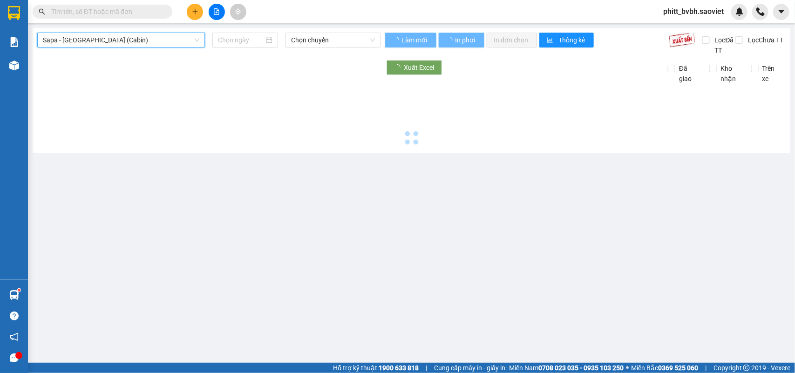
type input "[DATE]"
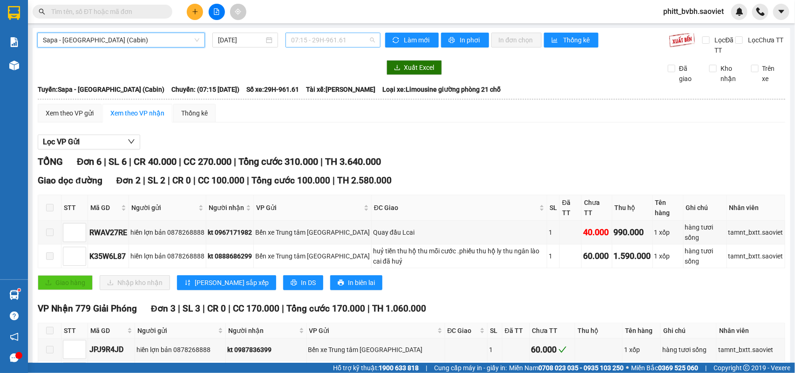
click at [305, 40] on span "07:15 - 29H-961.61" at bounding box center [332, 40] width 83 height 14
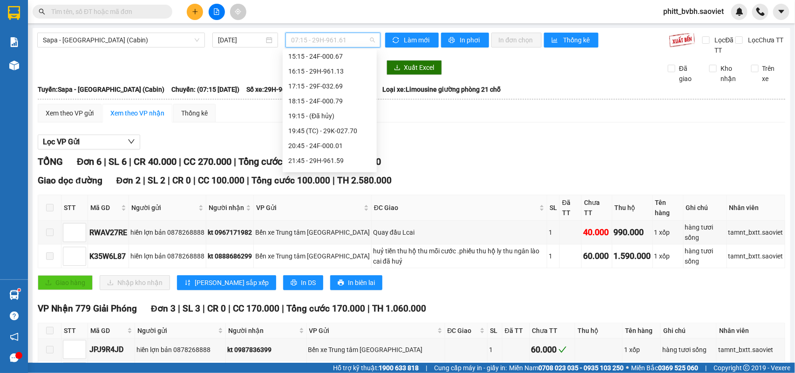
scroll to position [233, 0]
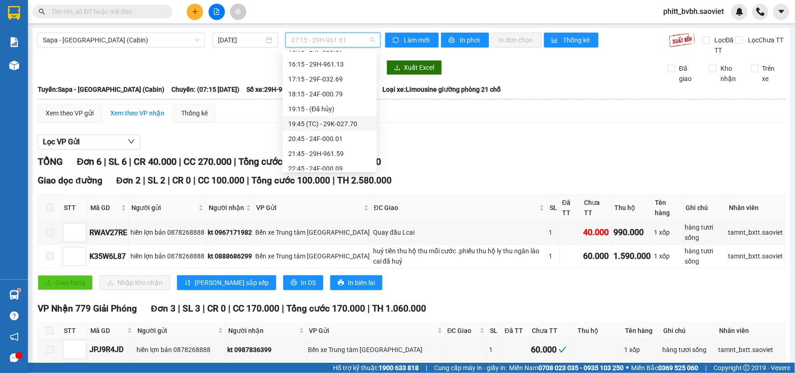
click at [357, 125] on div "19:45 (TC) - 29K-027.70" at bounding box center [329, 124] width 83 height 10
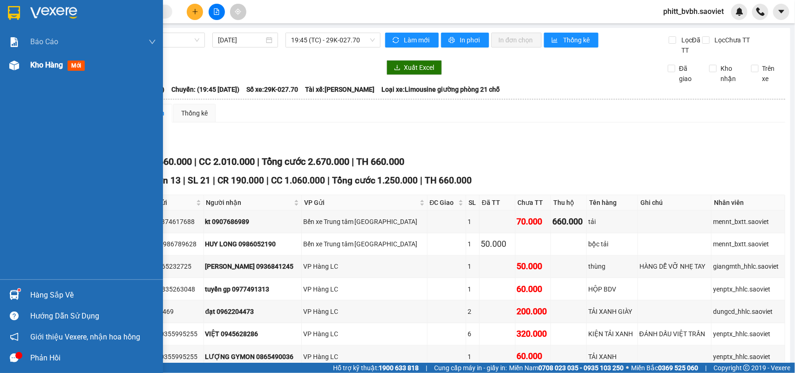
click at [47, 66] on span "Kho hàng" at bounding box center [46, 65] width 33 height 9
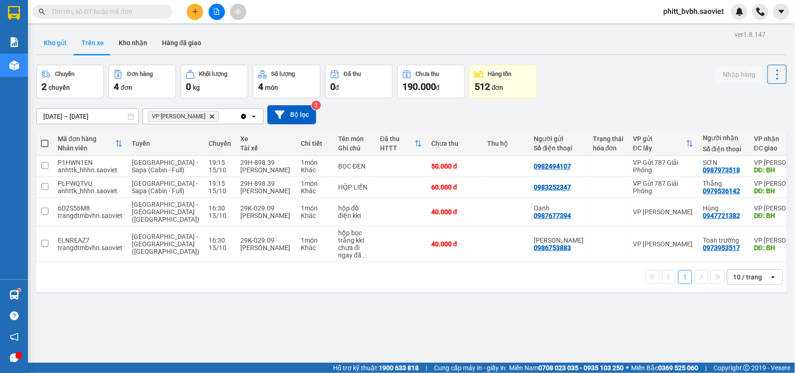
click at [54, 41] on button "Kho gửi" at bounding box center [55, 43] width 38 height 22
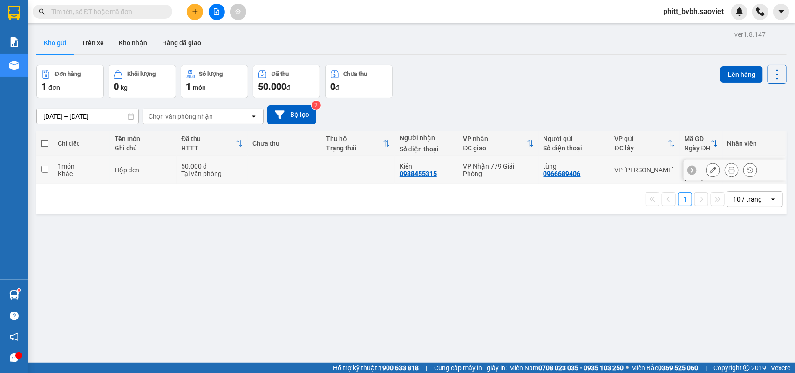
click at [115, 172] on td "Hộp đen" at bounding box center [143, 170] width 67 height 28
checkbox input "true"
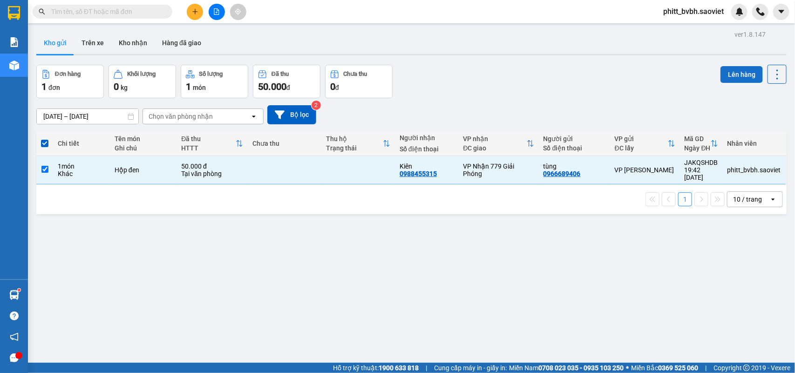
click at [725, 75] on button "Lên hàng" at bounding box center [741, 74] width 42 height 17
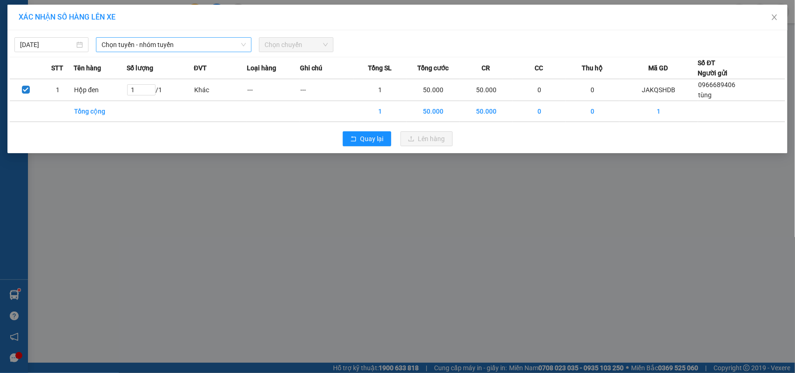
click at [218, 44] on span "Chọn tuyến - nhóm tuyến" at bounding box center [174, 45] width 144 height 14
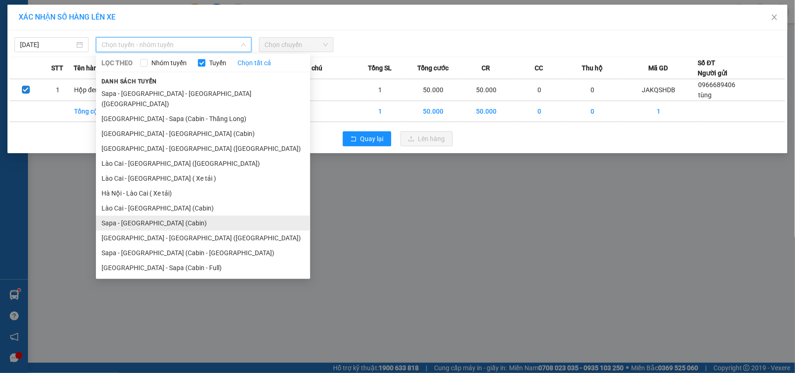
click at [149, 216] on li "Sapa - [GEOGRAPHIC_DATA] (Cabin)" at bounding box center [203, 223] width 214 height 15
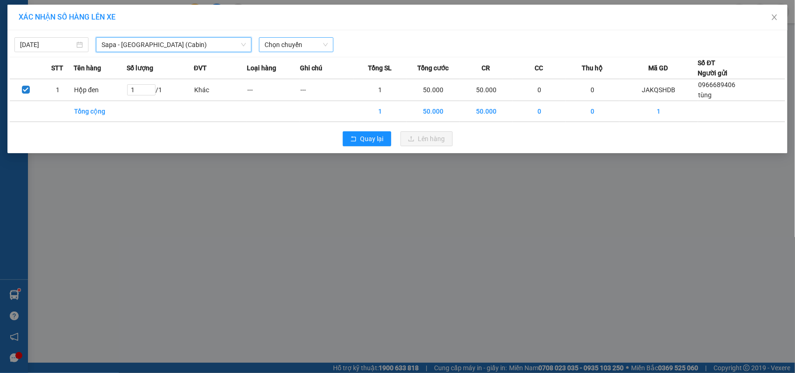
click at [298, 42] on span "Chọn chuyến" at bounding box center [296, 45] width 63 height 14
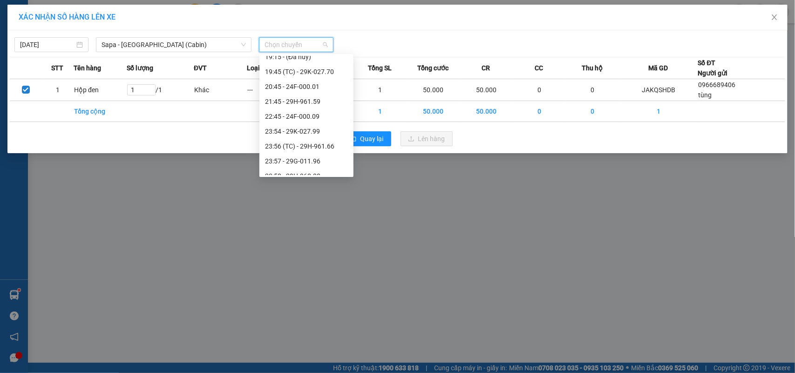
scroll to position [291, 0]
click at [329, 69] on div "19:45 (TC) - 29K-027.70" at bounding box center [306, 70] width 83 height 10
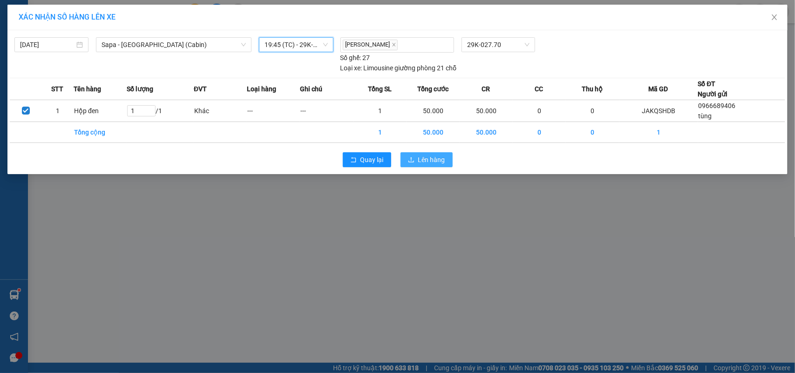
click at [424, 156] on span "Lên hàng" at bounding box center [431, 160] width 27 height 10
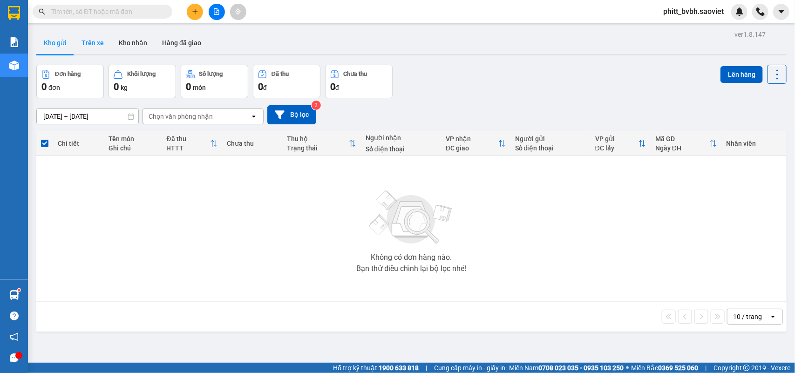
click at [85, 45] on button "Trên xe" at bounding box center [92, 43] width 37 height 22
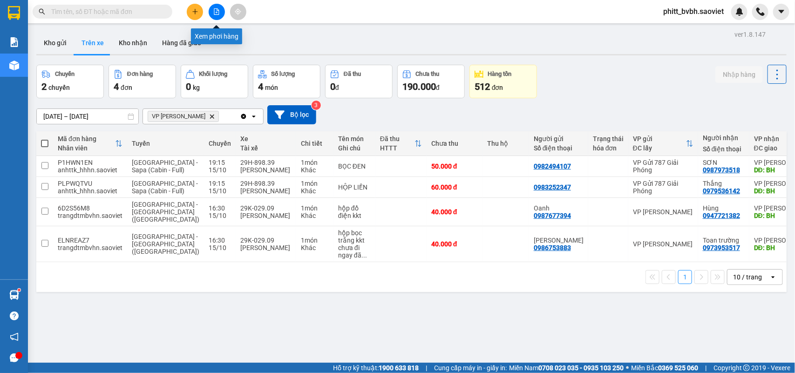
click at [217, 11] on icon "file-add" at bounding box center [216, 11] width 7 height 7
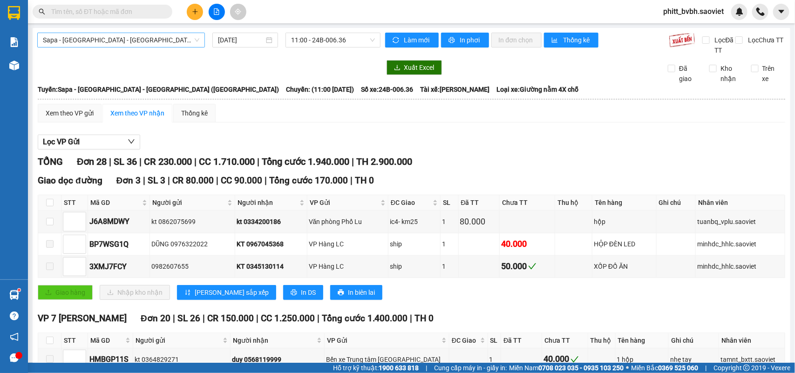
click at [143, 40] on span "Sapa - [GEOGRAPHIC_DATA] - [GEOGRAPHIC_DATA] ([GEOGRAPHIC_DATA])" at bounding box center [121, 40] width 156 height 14
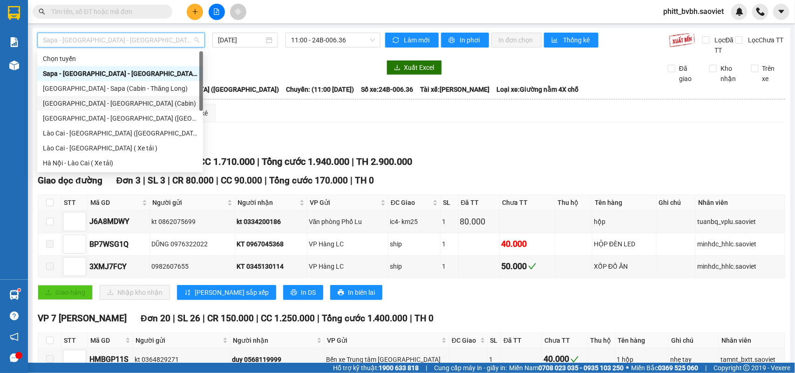
scroll to position [75, 0]
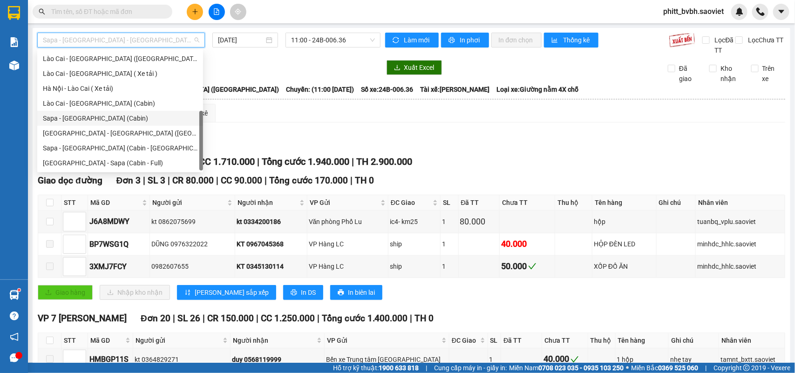
click at [94, 117] on div "Sapa - [GEOGRAPHIC_DATA] (Cabin)" at bounding box center [120, 118] width 155 height 10
type input "[DATE]"
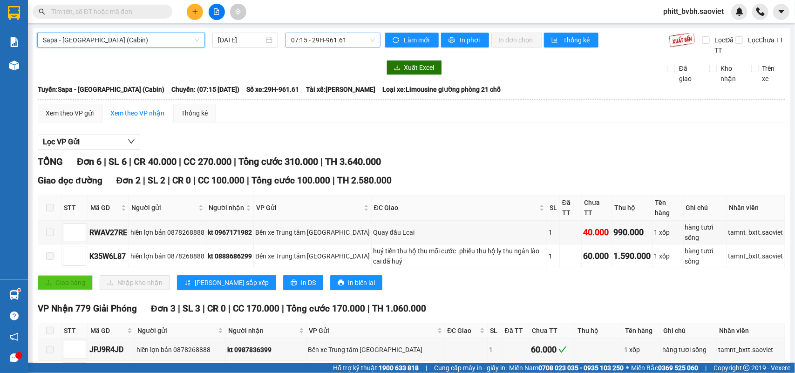
click at [312, 39] on span "07:15 - 29H-961.61" at bounding box center [332, 40] width 83 height 14
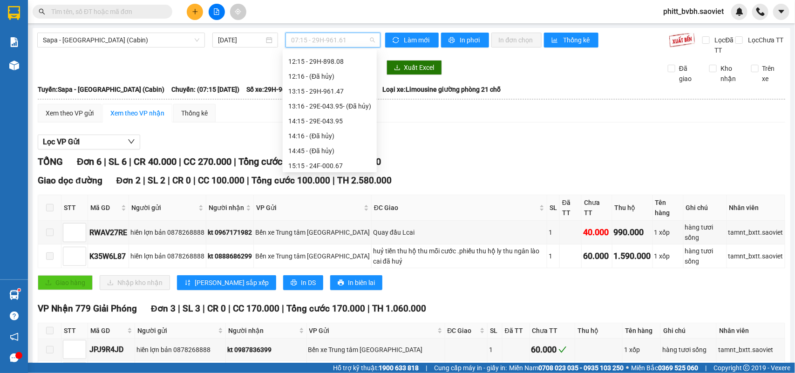
scroll to position [291, 0]
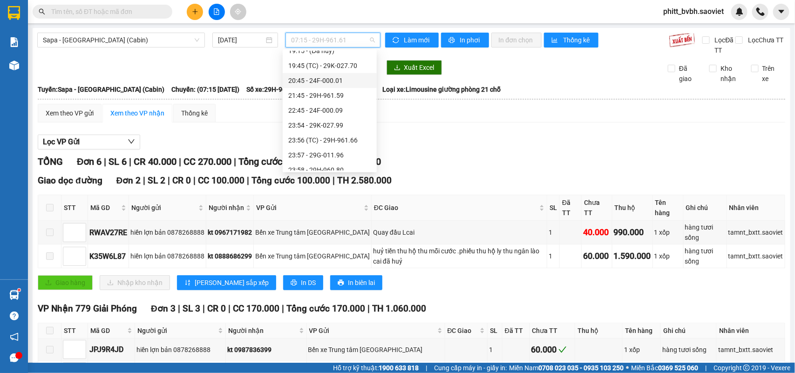
click at [340, 79] on div "20:45 - 24F-000.01" at bounding box center [329, 80] width 83 height 10
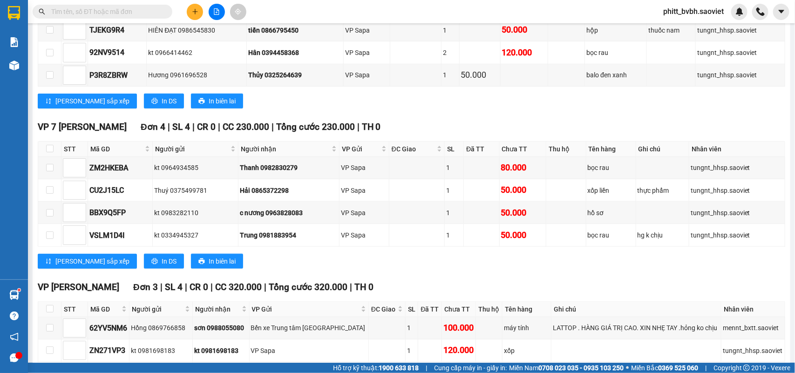
scroll to position [349, 0]
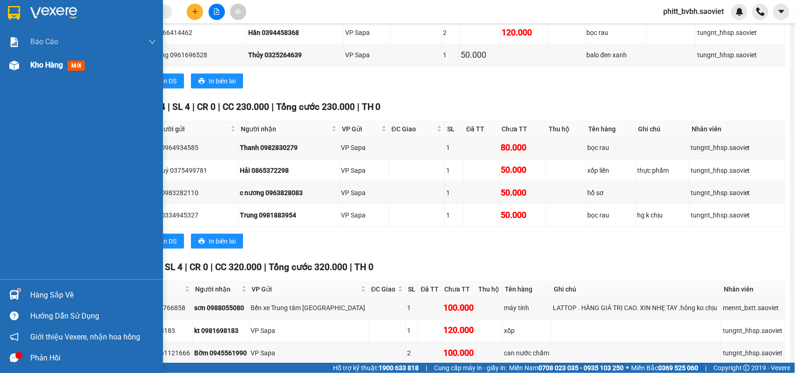
click at [45, 64] on span "Kho hàng" at bounding box center [46, 65] width 33 height 9
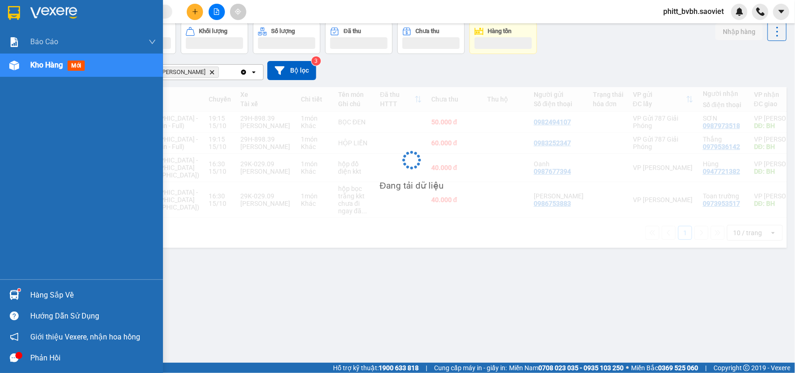
scroll to position [43, 0]
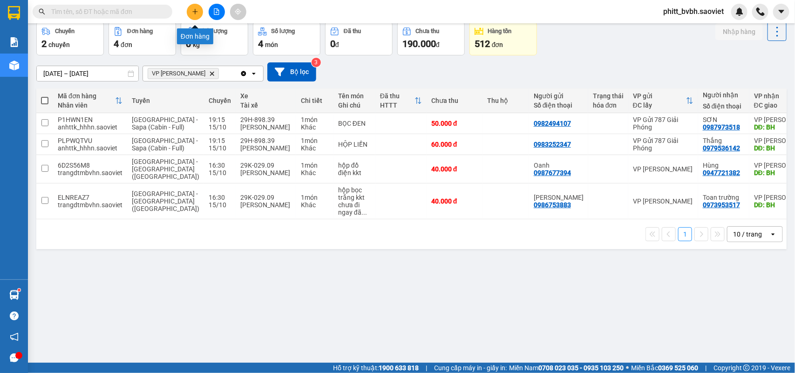
click at [192, 10] on icon "plus" at bounding box center [195, 11] width 7 height 7
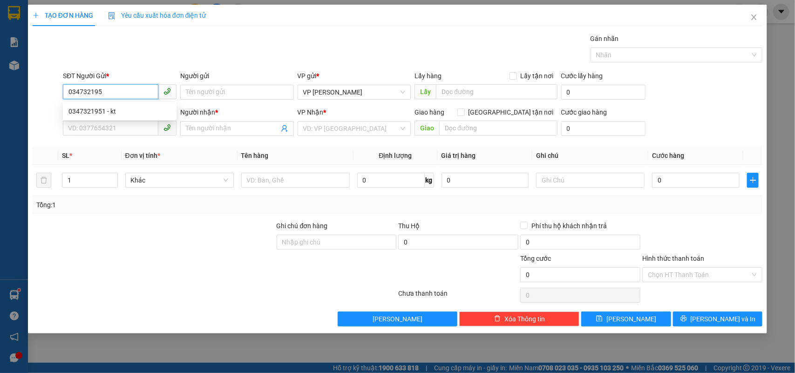
type input "0347321951"
click at [133, 112] on div "0347321951 - kt" at bounding box center [119, 111] width 102 height 10
type input "kt"
type input "0965169925"
type input "Minh"
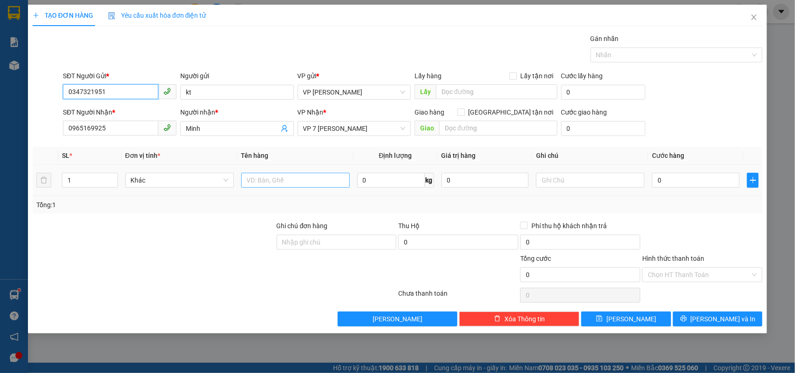
type input "0347321951"
click at [271, 179] on input "text" at bounding box center [295, 180] width 109 height 15
type input "C"
type input "Xốp hồng"
click at [91, 182] on input "1" at bounding box center [89, 180] width 55 height 14
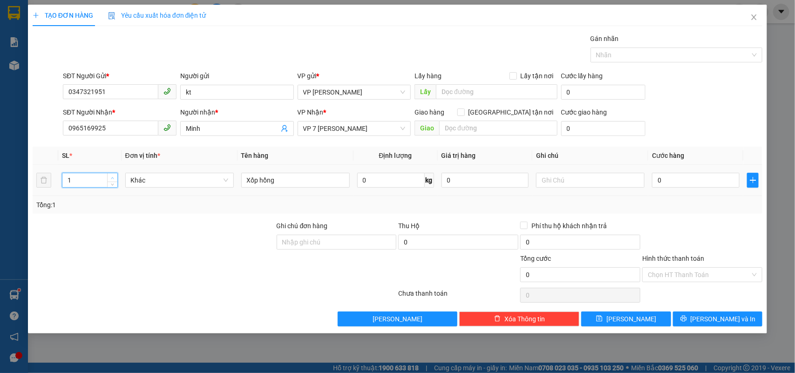
type input "2"
click at [114, 177] on span "up" at bounding box center [113, 178] width 6 height 6
click at [692, 186] on input "0" at bounding box center [696, 180] width 88 height 15
type input "2"
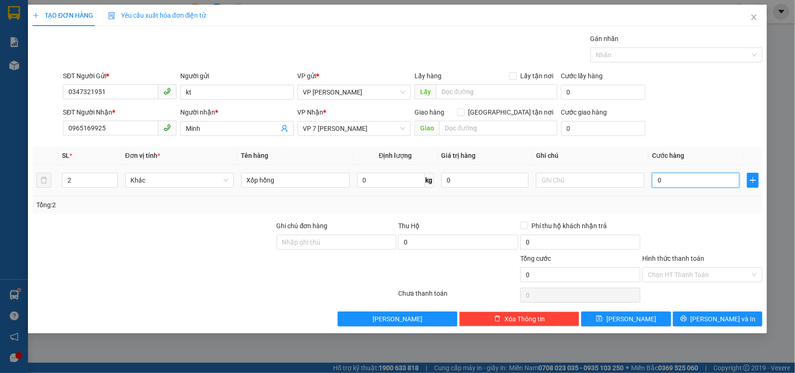
type input "2"
type input "20"
type input "200"
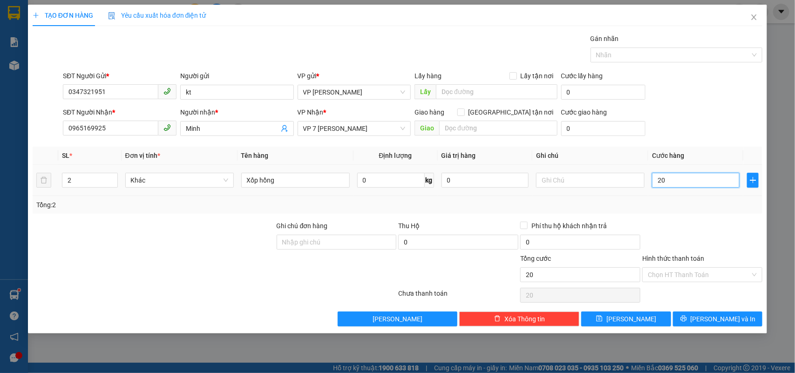
type input "200"
type input "20.000"
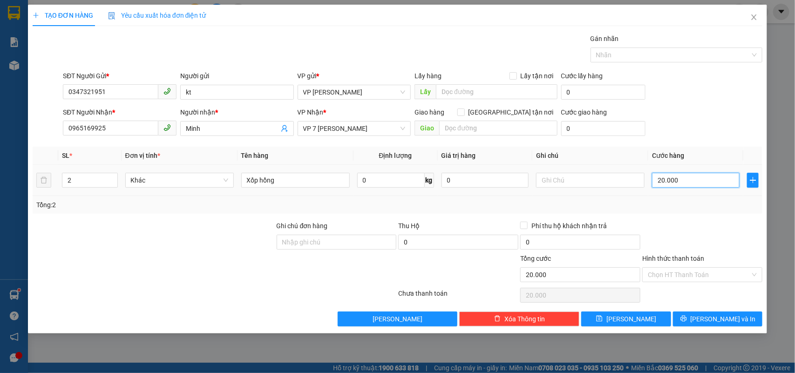
type input "200.000"
click at [708, 319] on button "[PERSON_NAME] và In" at bounding box center [717, 319] width 89 height 15
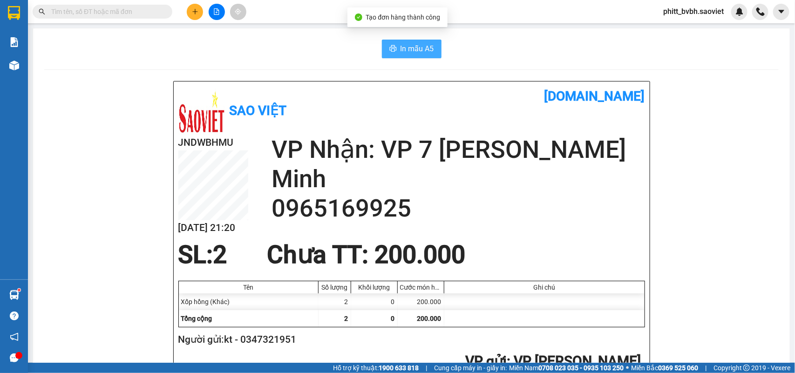
click at [410, 45] on span "In mẫu A5" at bounding box center [417, 49] width 34 height 12
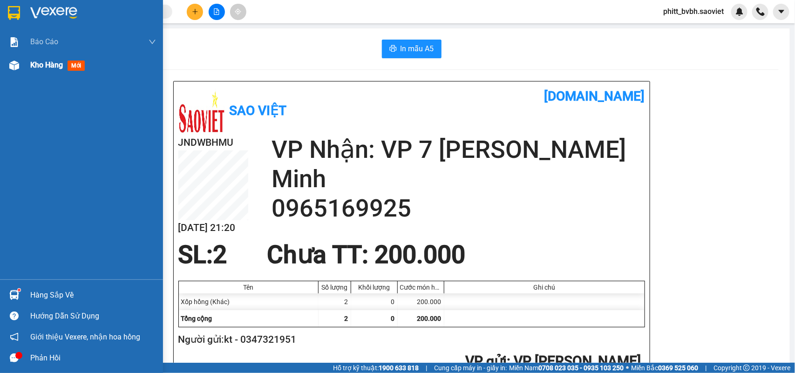
click at [49, 66] on span "Kho hàng" at bounding box center [46, 65] width 33 height 9
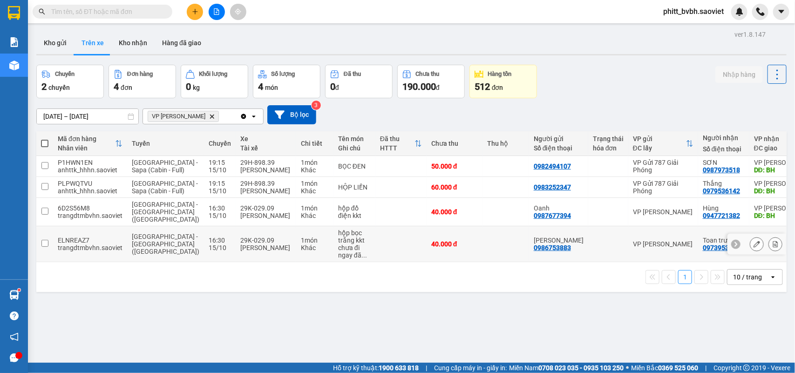
click at [301, 251] on div "Khác" at bounding box center [315, 247] width 28 height 7
checkbox input "true"
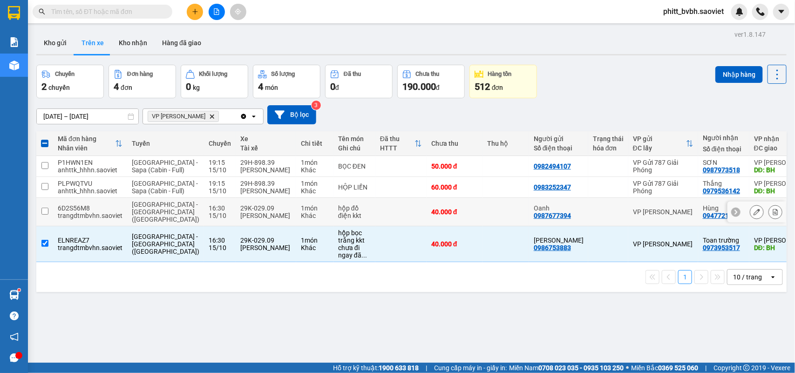
click at [338, 215] on div "hộp đồ điện kkt" at bounding box center [354, 211] width 33 height 15
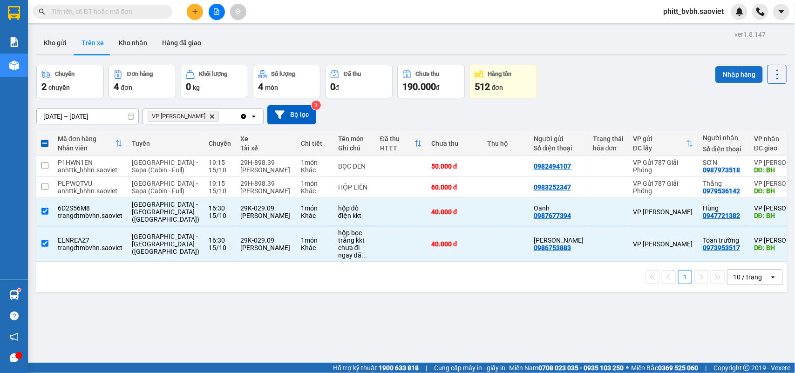
click at [741, 66] on button "Nhập hàng" at bounding box center [738, 74] width 47 height 17
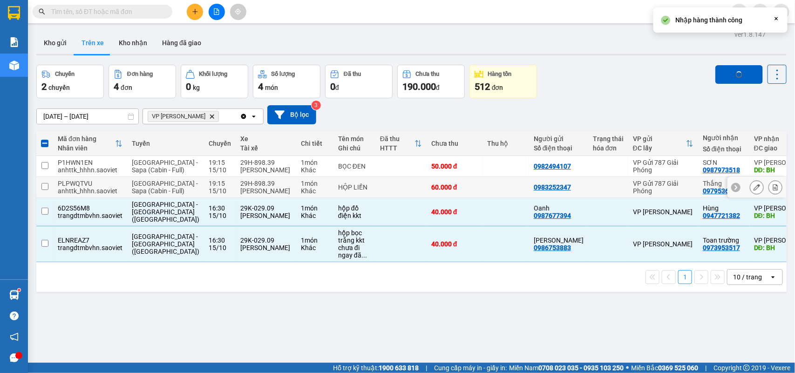
checkbox input "false"
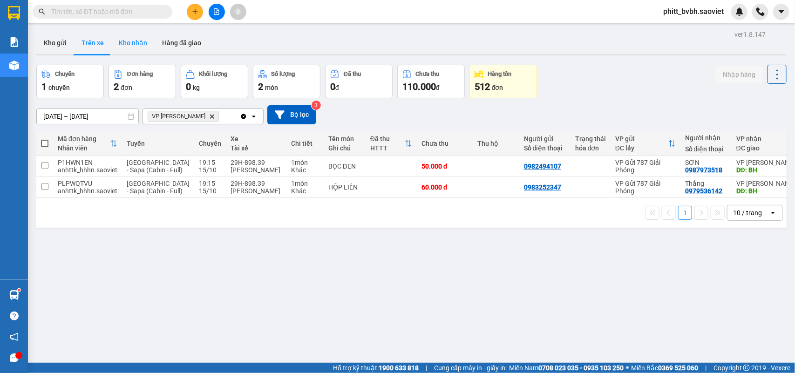
click at [115, 42] on button "Kho nhận" at bounding box center [132, 43] width 43 height 22
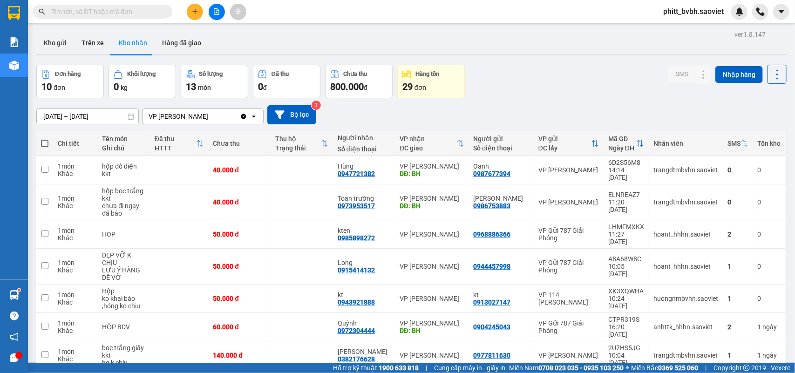
click at [201, 155] on th "Đã thu HTTT" at bounding box center [179, 143] width 59 height 25
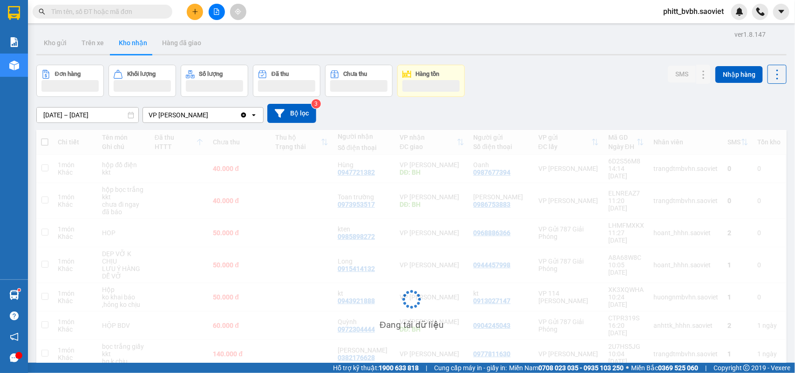
click at [199, 190] on div "Đang tải dữ liệu" at bounding box center [411, 306] width 750 height 353
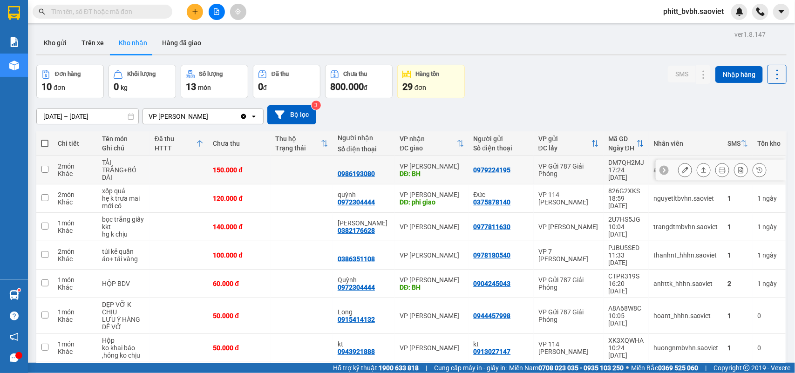
click at [194, 177] on td at bounding box center [179, 170] width 59 height 28
checkbox input "true"
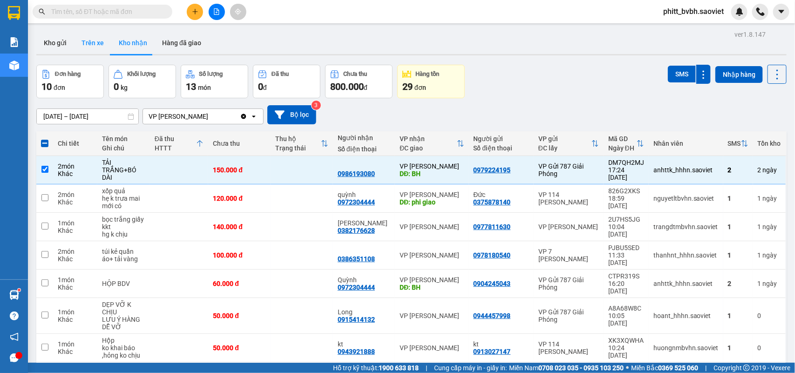
click at [81, 43] on button "Trên xe" at bounding box center [92, 43] width 37 height 22
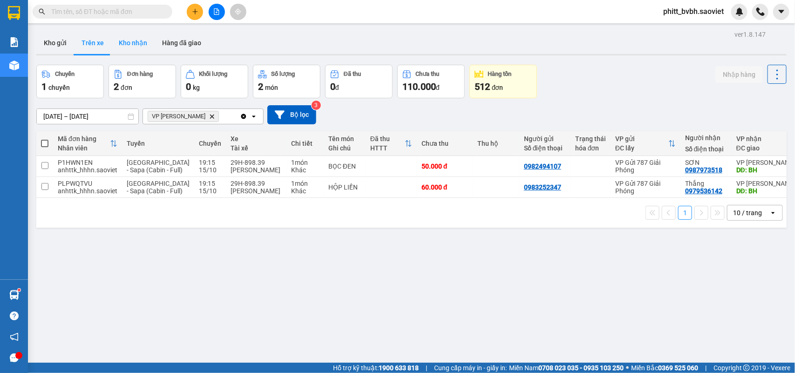
click at [146, 46] on button "Kho nhận" at bounding box center [132, 43] width 43 height 22
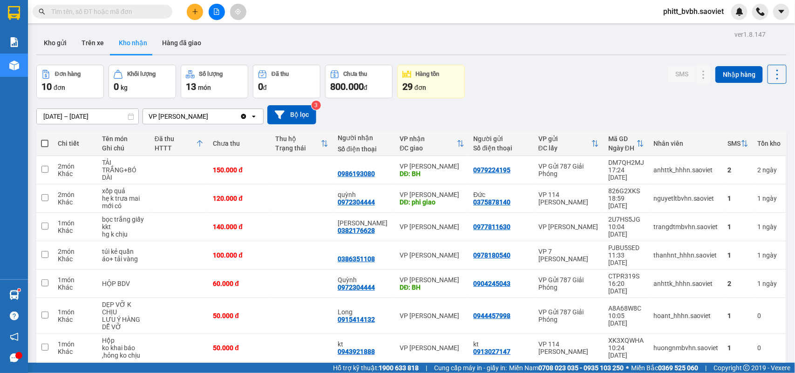
click at [201, 146] on icon at bounding box center [199, 143] width 7 height 7
click at [156, 144] on div "HTTT" at bounding box center [176, 147] width 42 height 7
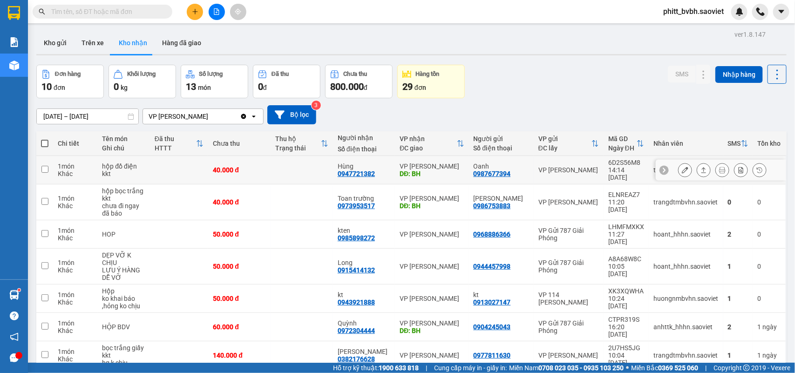
click at [167, 165] on td at bounding box center [179, 170] width 59 height 28
checkbox input "true"
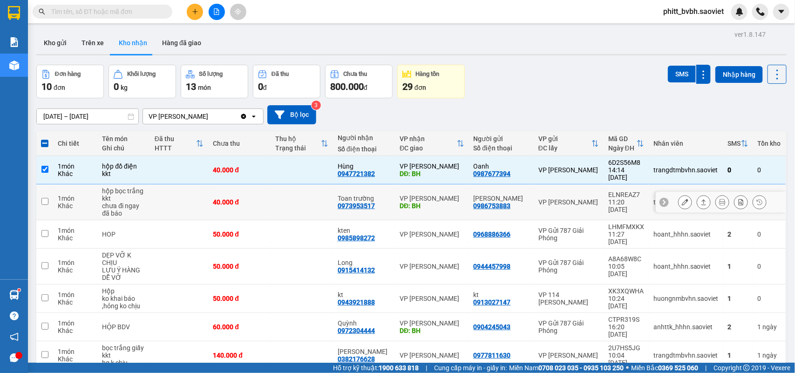
click at [161, 191] on td at bounding box center [179, 202] width 59 height 36
checkbox input "true"
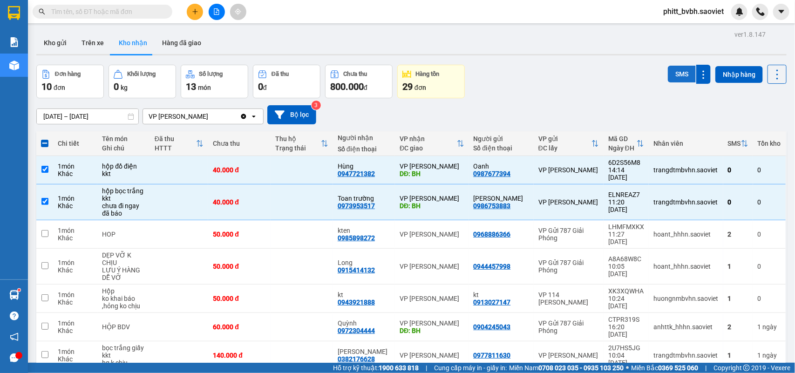
click at [673, 72] on button "SMS" at bounding box center [682, 74] width 28 height 17
click at [81, 43] on button "Trên xe" at bounding box center [92, 43] width 37 height 22
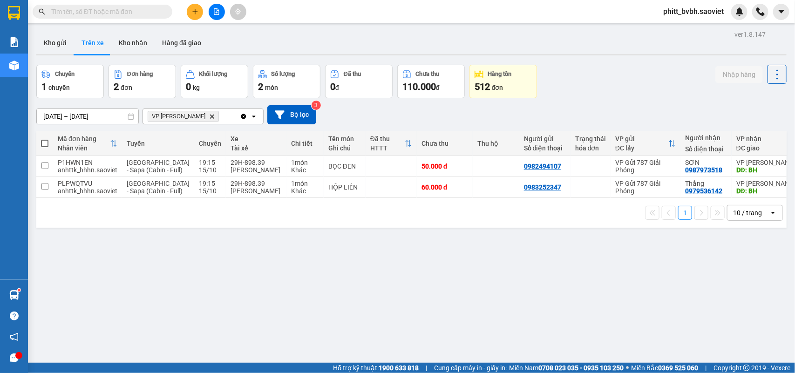
click at [215, 8] on icon "file-add" at bounding box center [216, 11] width 7 height 7
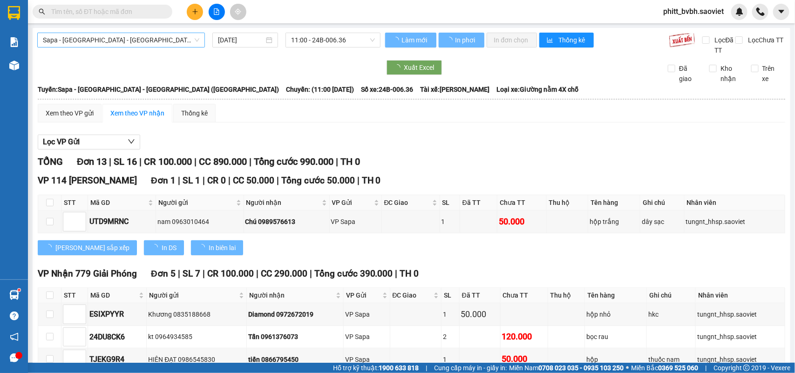
click at [113, 42] on span "Sapa - [GEOGRAPHIC_DATA] - [GEOGRAPHIC_DATA] ([GEOGRAPHIC_DATA])" at bounding box center [121, 40] width 156 height 14
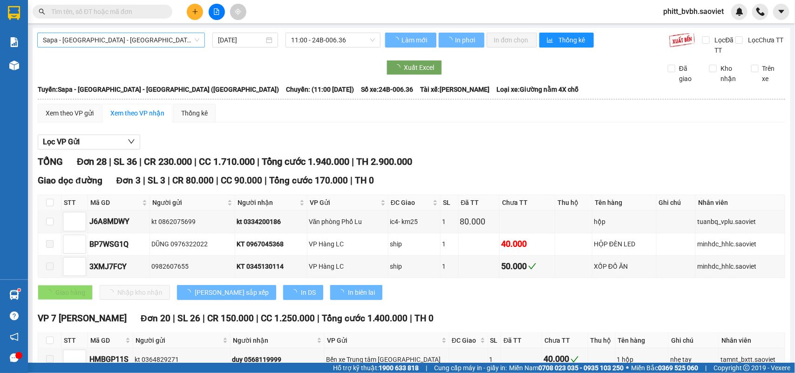
click at [141, 43] on span "Sapa - [GEOGRAPHIC_DATA] - [GEOGRAPHIC_DATA] ([GEOGRAPHIC_DATA])" at bounding box center [121, 40] width 156 height 14
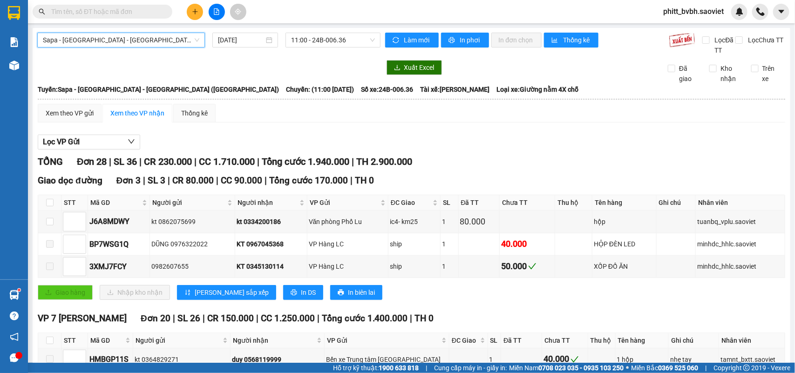
click at [140, 42] on span "Sapa - [GEOGRAPHIC_DATA] - [GEOGRAPHIC_DATA] ([GEOGRAPHIC_DATA])" at bounding box center [121, 40] width 156 height 14
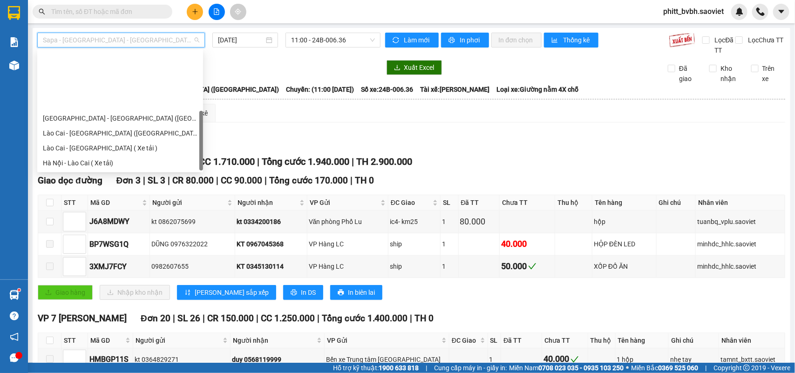
scroll to position [75, 0]
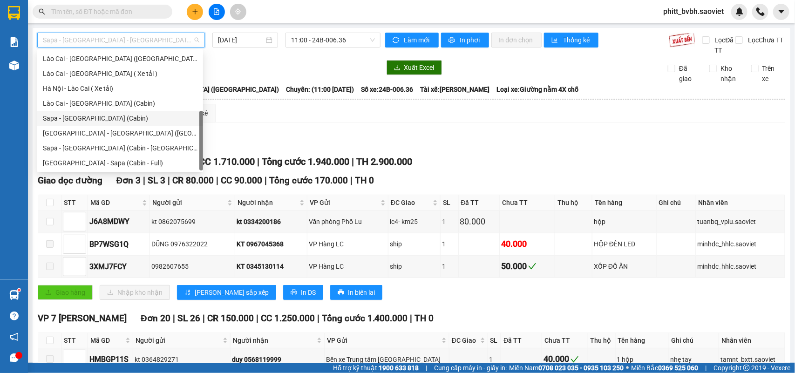
click at [95, 117] on div "Sapa - [GEOGRAPHIC_DATA] (Cabin)" at bounding box center [120, 118] width 155 height 10
type input "[DATE]"
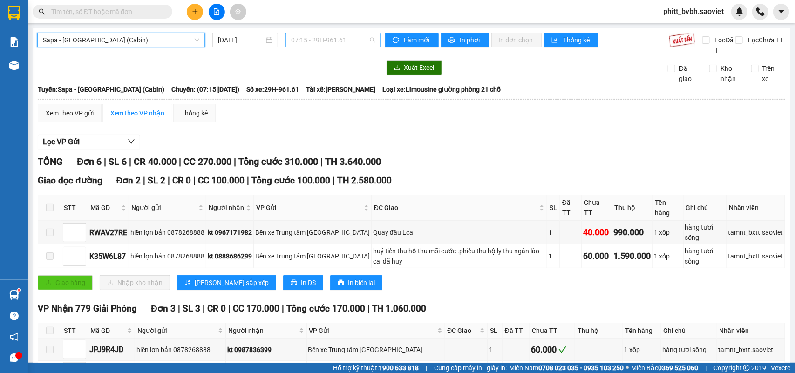
click at [326, 40] on span "07:15 - 29H-961.61" at bounding box center [332, 40] width 83 height 14
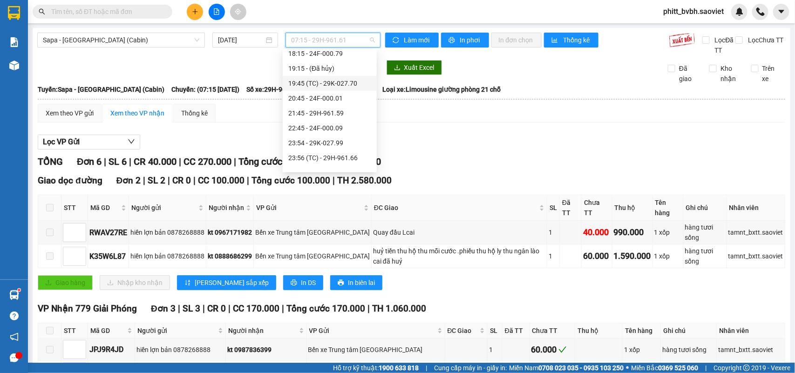
scroll to position [291, 0]
click at [334, 82] on div "20:45 - 24F-000.01" at bounding box center [329, 80] width 83 height 10
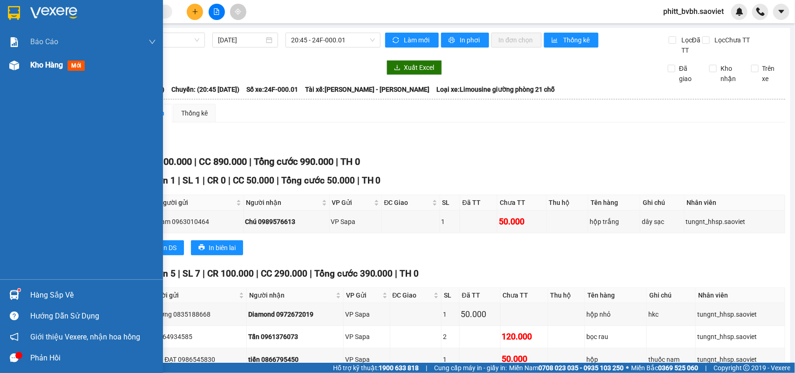
click at [49, 64] on span "Kho hàng" at bounding box center [46, 65] width 33 height 9
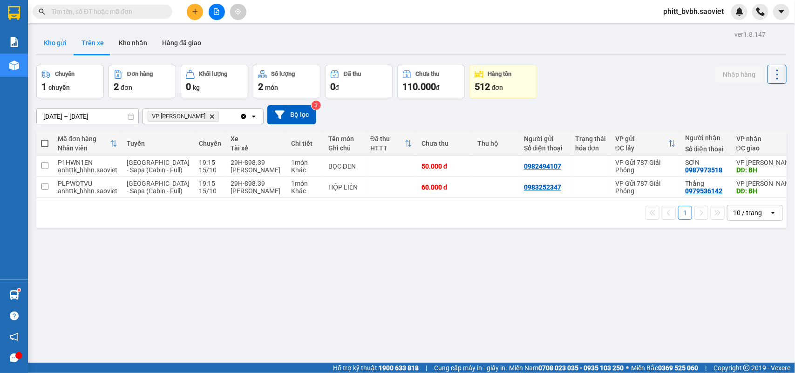
click at [56, 40] on button "Kho gửi" at bounding box center [55, 43] width 38 height 22
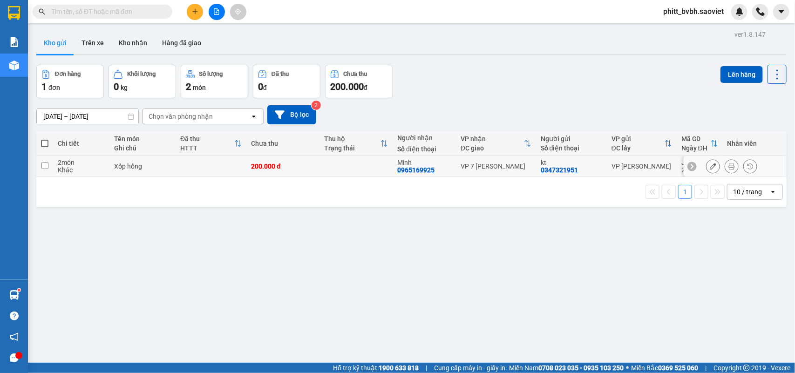
click at [229, 166] on td at bounding box center [211, 166] width 71 height 21
checkbox input "true"
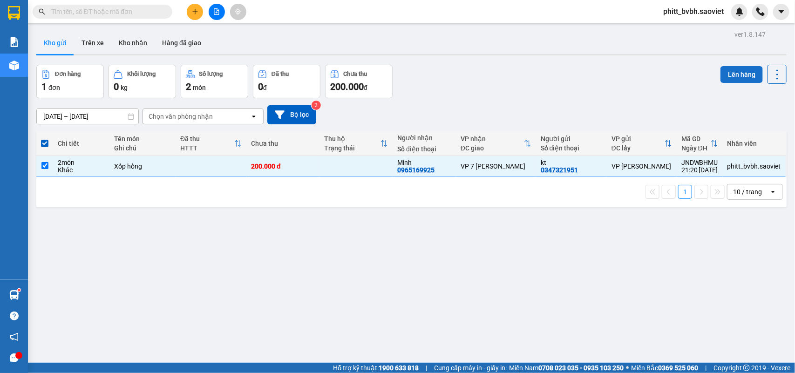
click at [727, 75] on button "Lên hàng" at bounding box center [741, 74] width 42 height 17
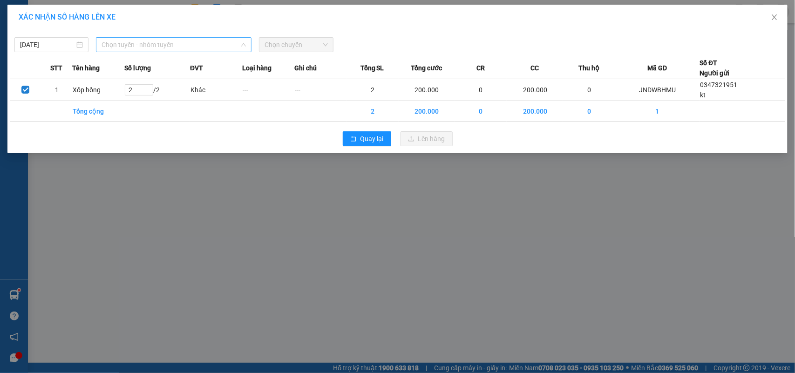
click at [133, 47] on span "Chọn tuyến - nhóm tuyến" at bounding box center [174, 45] width 144 height 14
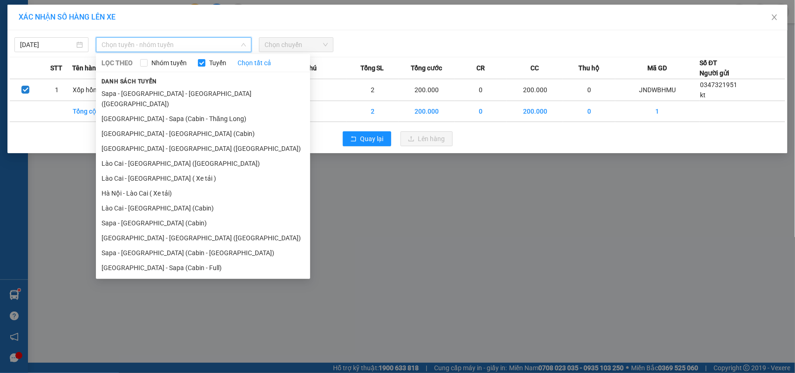
click at [159, 216] on li "Sapa - [GEOGRAPHIC_DATA] (Cabin)" at bounding box center [203, 223] width 214 height 15
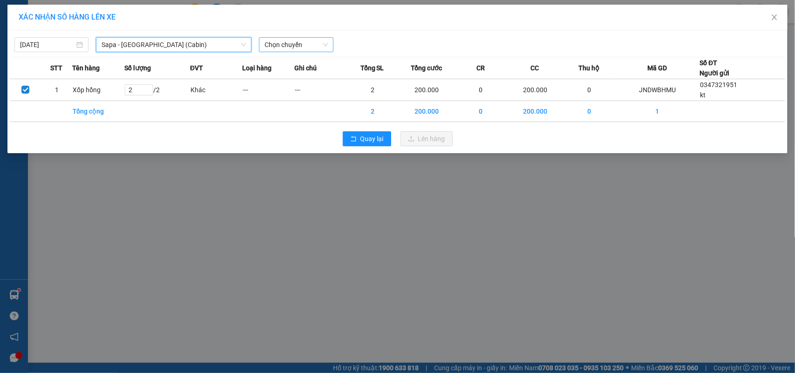
click at [290, 47] on span "Chọn chuyến" at bounding box center [296, 45] width 63 height 14
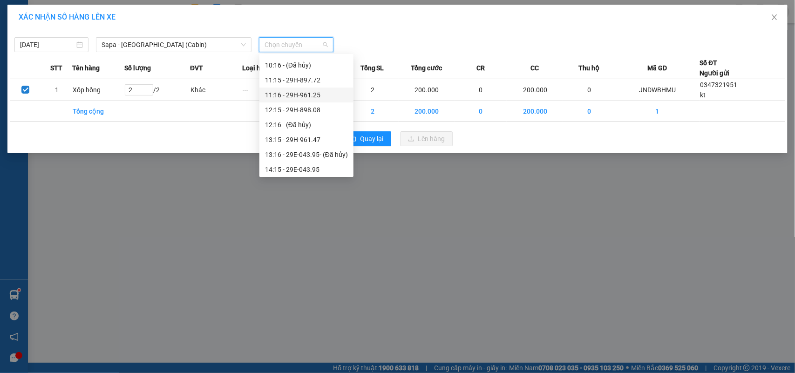
scroll to position [233, 0]
click at [327, 141] on div "20:45 - 24F-000.01" at bounding box center [306, 143] width 83 height 10
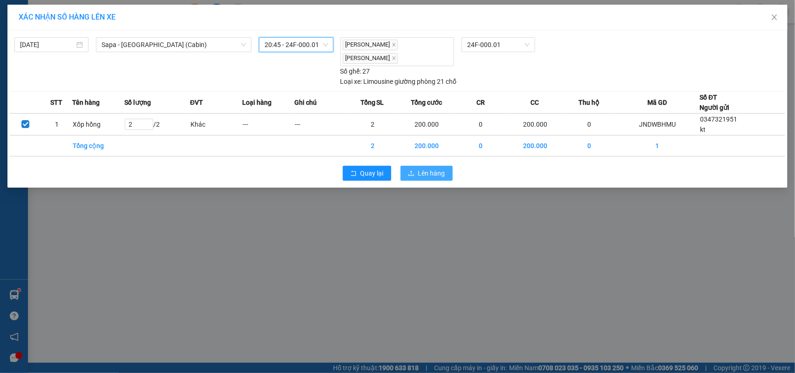
click at [436, 168] on span "Lên hàng" at bounding box center [431, 173] width 27 height 10
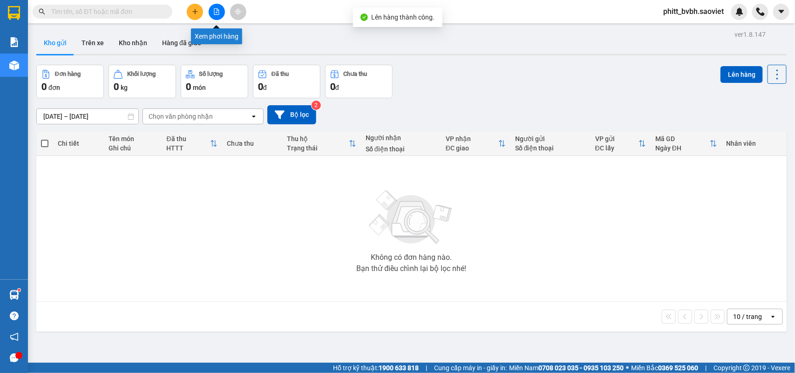
click at [213, 12] on icon "file-add" at bounding box center [216, 11] width 7 height 7
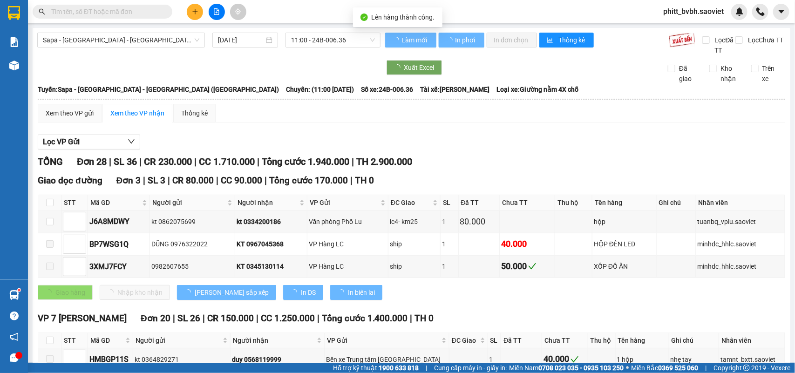
click at [136, 42] on span "Sapa - [GEOGRAPHIC_DATA] - [GEOGRAPHIC_DATA] ([GEOGRAPHIC_DATA])" at bounding box center [121, 40] width 156 height 14
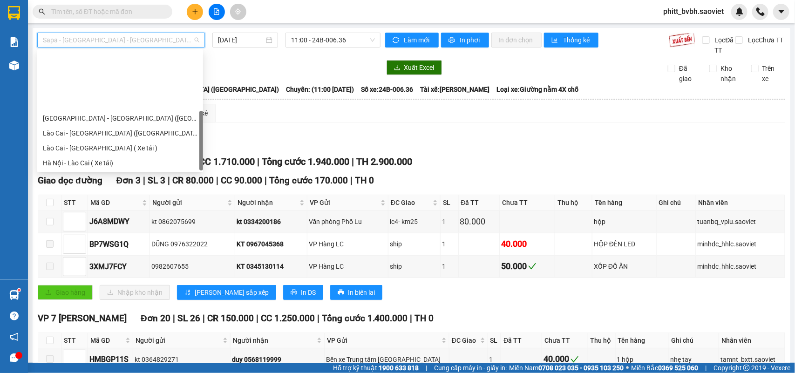
scroll to position [75, 0]
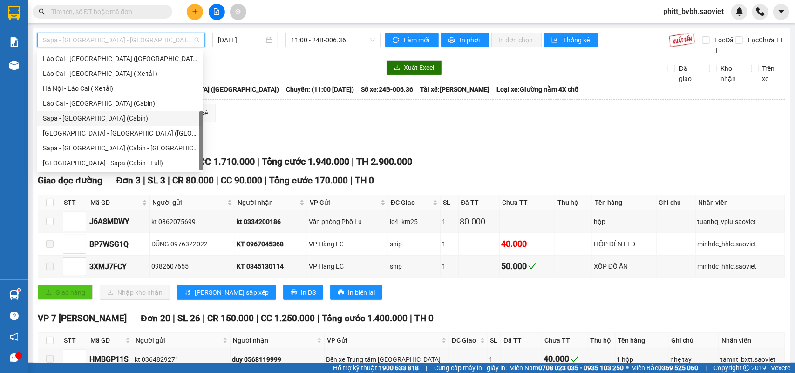
click at [103, 115] on div "Sapa - [GEOGRAPHIC_DATA] (Cabin)" at bounding box center [120, 118] width 155 height 10
type input "[DATE]"
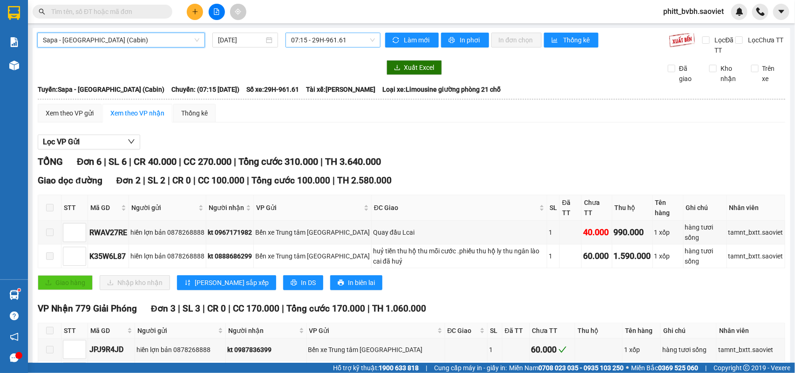
click at [327, 40] on span "07:15 - 29H-961.61" at bounding box center [332, 40] width 83 height 14
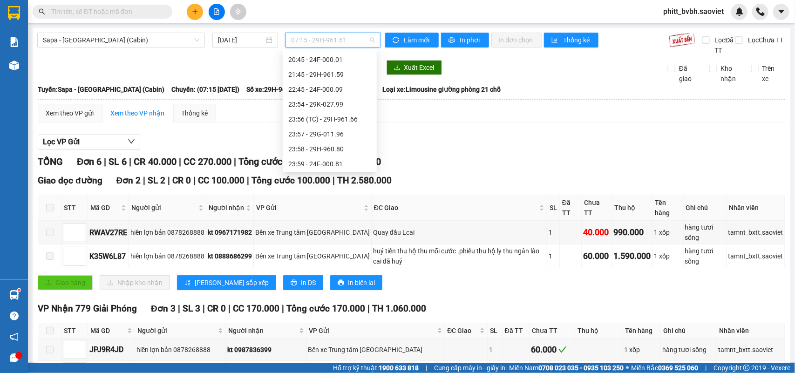
scroll to position [312, 0]
click at [347, 56] on div "20:45 - 24F-000.01" at bounding box center [329, 59] width 83 height 10
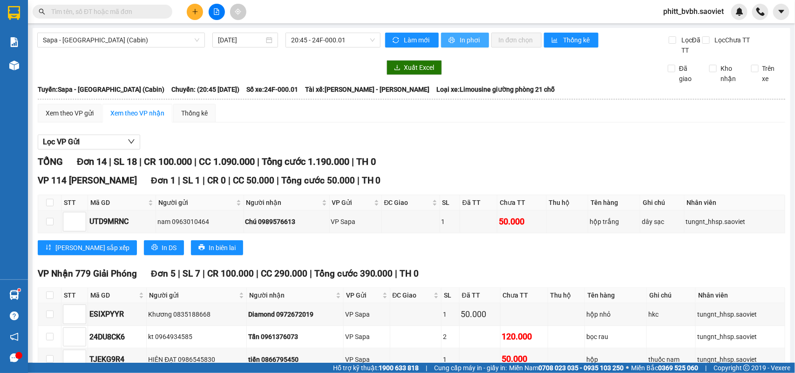
click at [460, 36] on span "In phơi" at bounding box center [470, 40] width 21 height 10
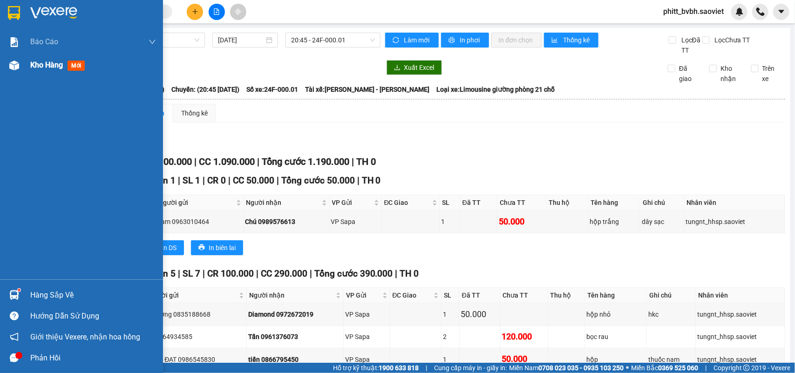
click at [54, 68] on span "Kho hàng" at bounding box center [46, 65] width 33 height 9
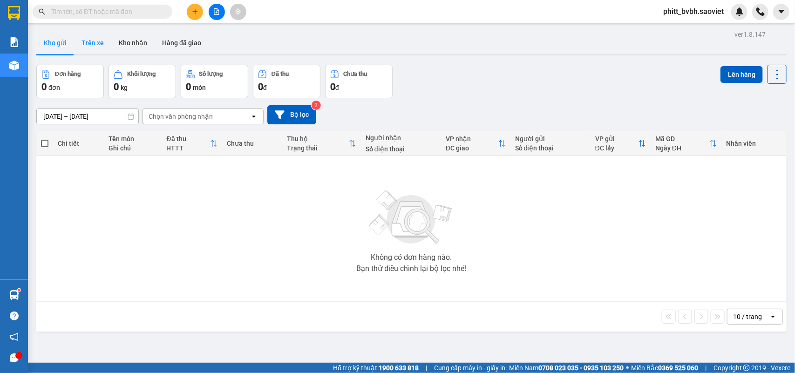
click at [94, 45] on button "Trên xe" at bounding box center [92, 43] width 37 height 22
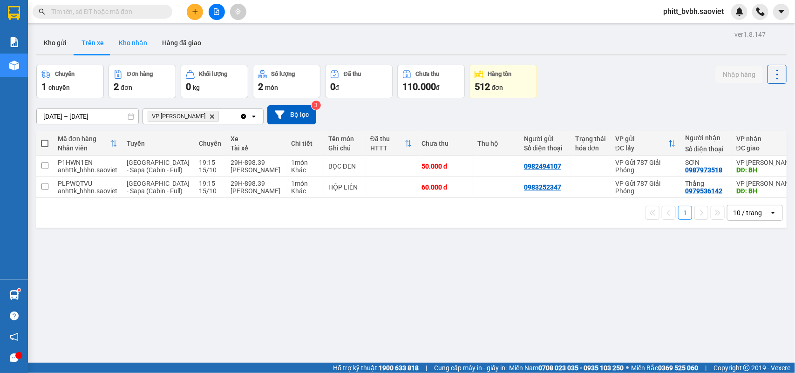
click at [135, 37] on button "Kho nhận" at bounding box center [132, 43] width 43 height 22
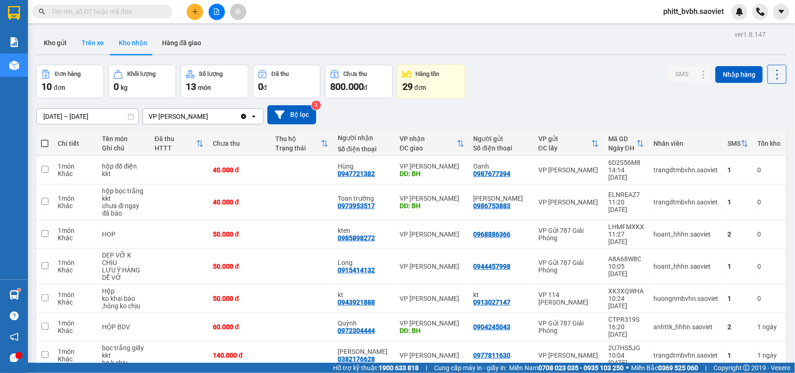
click at [91, 47] on button "Trên xe" at bounding box center [92, 43] width 37 height 22
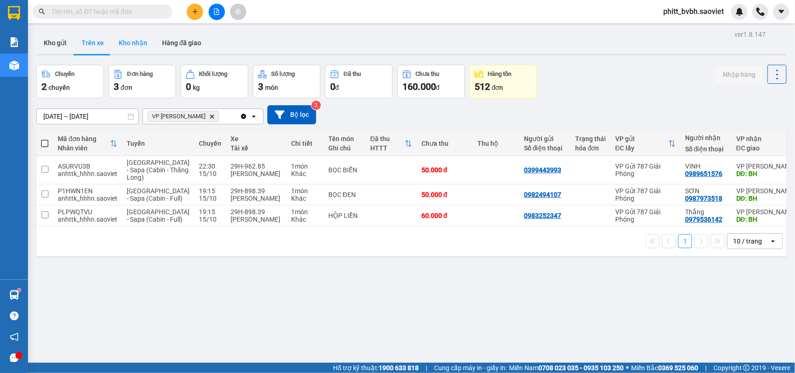
click at [120, 48] on button "Kho nhận" at bounding box center [132, 43] width 43 height 22
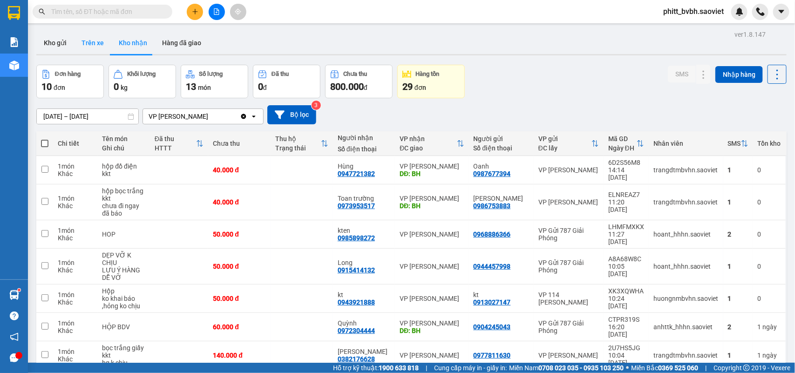
click at [88, 41] on button "Trên xe" at bounding box center [92, 43] width 37 height 22
